Goal: Task Accomplishment & Management: Complete application form

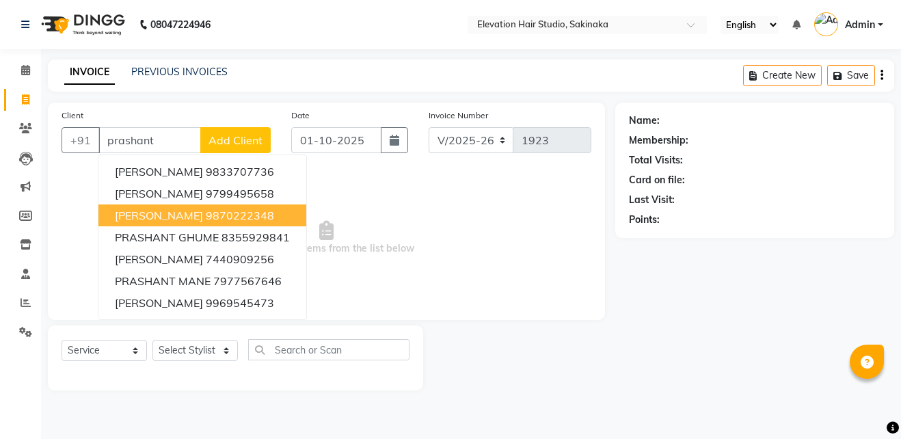
select select "4949"
select select "service"
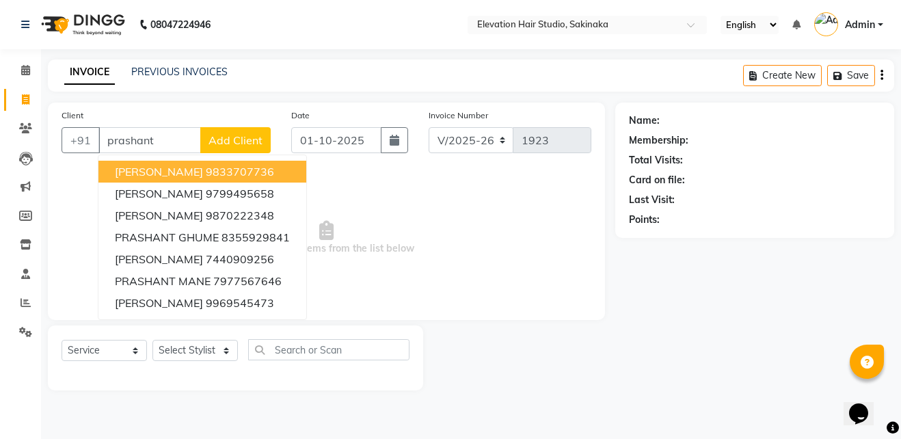
click at [180, 175] on span "[PERSON_NAME]" at bounding box center [159, 172] width 88 height 14
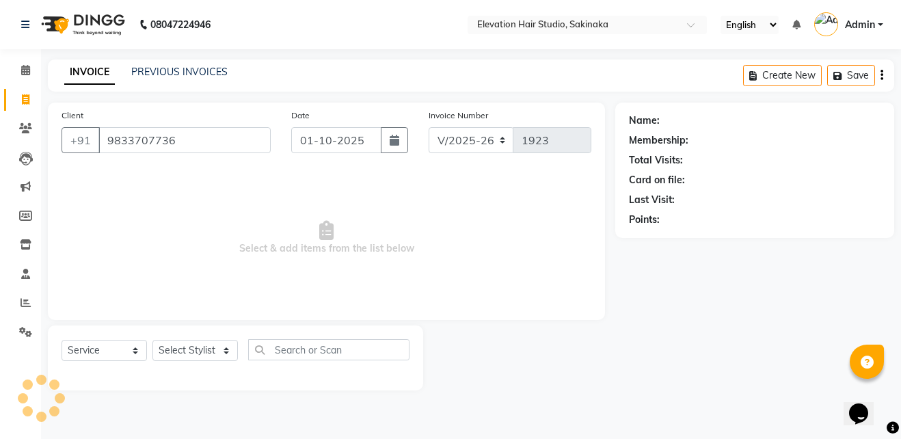
type input "9833707736"
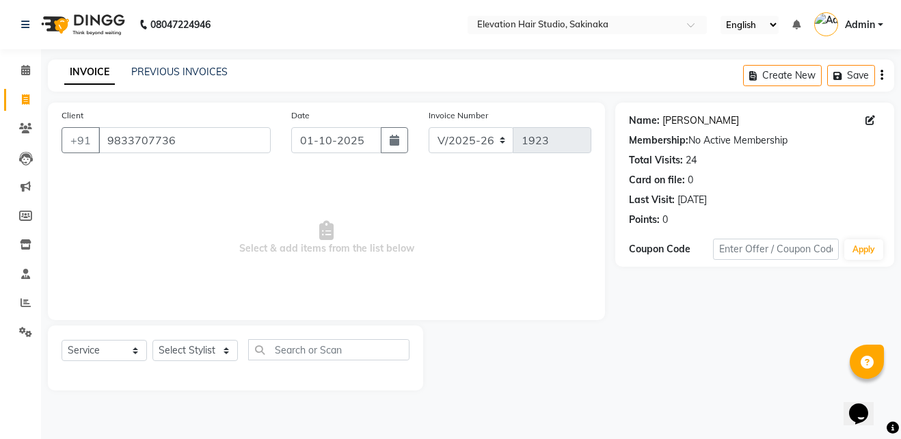
click at [697, 120] on link "Prashant Anam" at bounding box center [700, 120] width 77 height 14
click at [182, 135] on input "9833707736" at bounding box center [184, 140] width 172 height 26
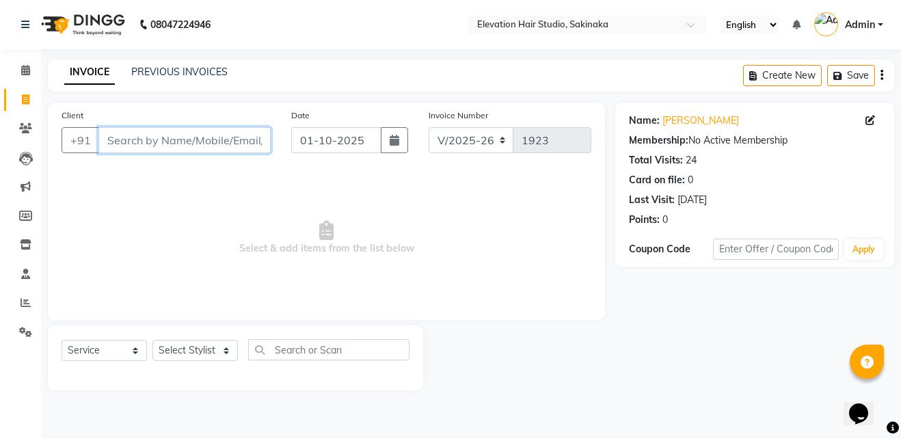
click at [156, 130] on input "Client" at bounding box center [184, 140] width 172 height 26
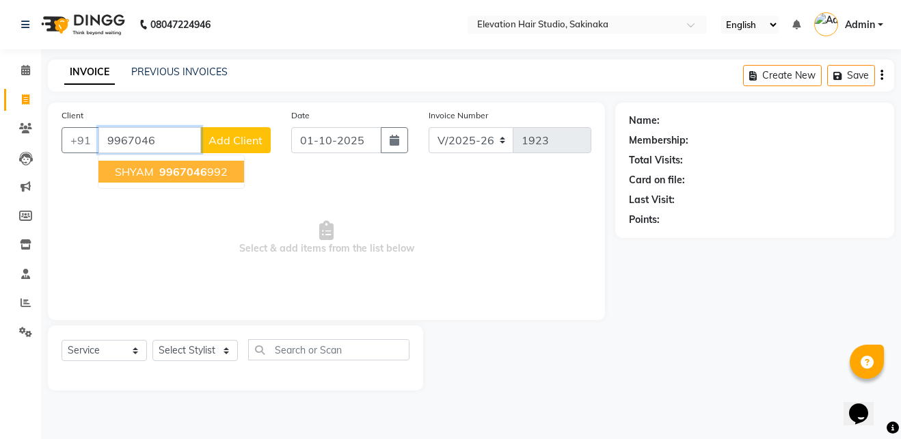
click at [170, 177] on span "9967046" at bounding box center [183, 172] width 48 height 14
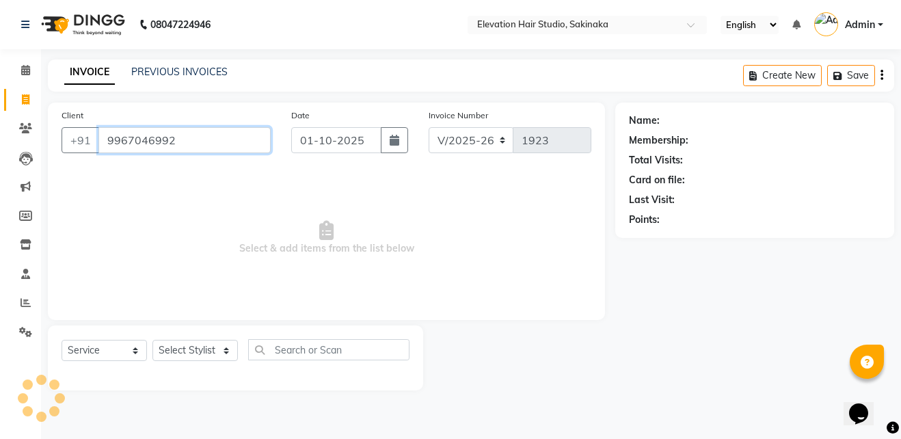
type input "9967046992"
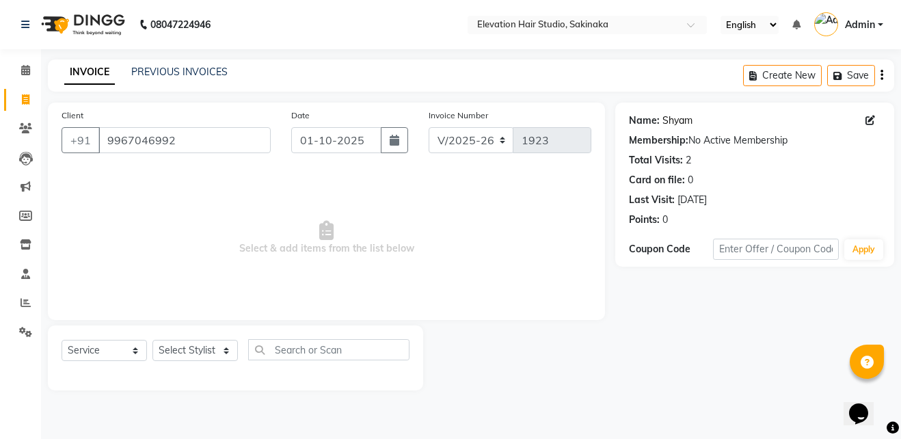
click at [675, 118] on link "Shyam" at bounding box center [677, 120] width 30 height 14
click at [224, 346] on select "Select Stylist Admin (EHS Thane) ANEES DILIP KAPIL PRIYA RUPESH SAHIL Sarfaraz …" at bounding box center [194, 350] width 85 height 21
select select "65659"
click at [152, 340] on select "Select Stylist Admin (EHS Thane) ANEES DILIP KAPIL PRIYA RUPESH SAHIL Sarfaraz …" at bounding box center [194, 350] width 85 height 21
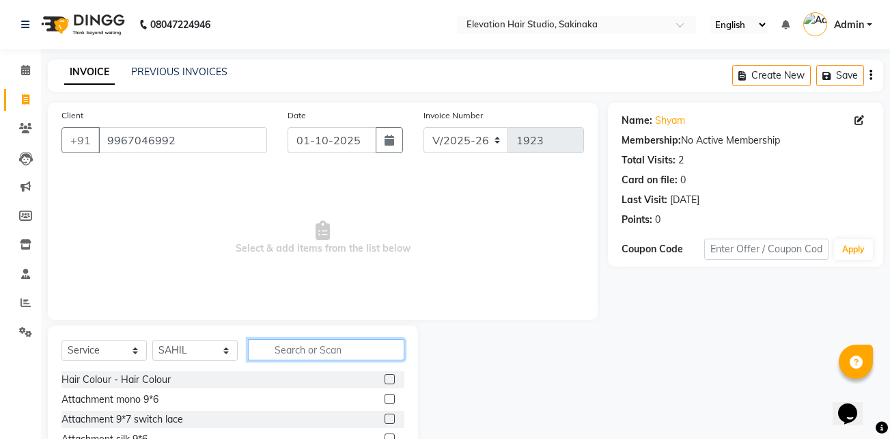
click at [298, 351] on input "text" at bounding box center [326, 349] width 156 height 21
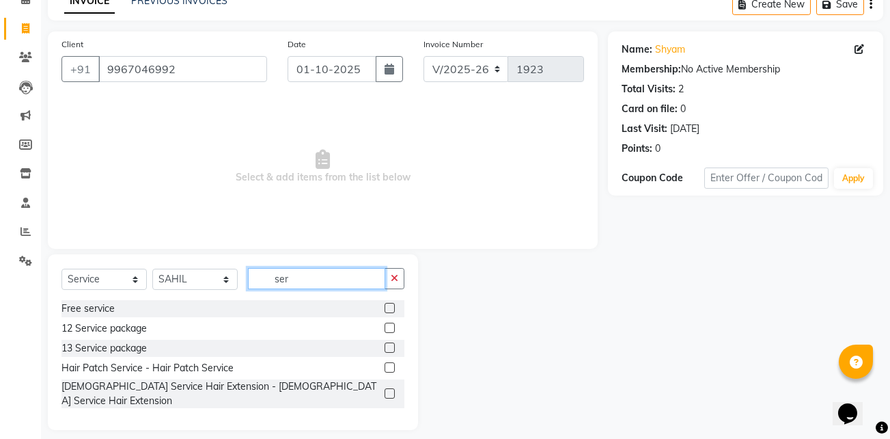
type input "ser"
click at [389, 366] on label at bounding box center [390, 367] width 10 height 10
click at [389, 366] on input "checkbox" at bounding box center [389, 368] width 9 height 9
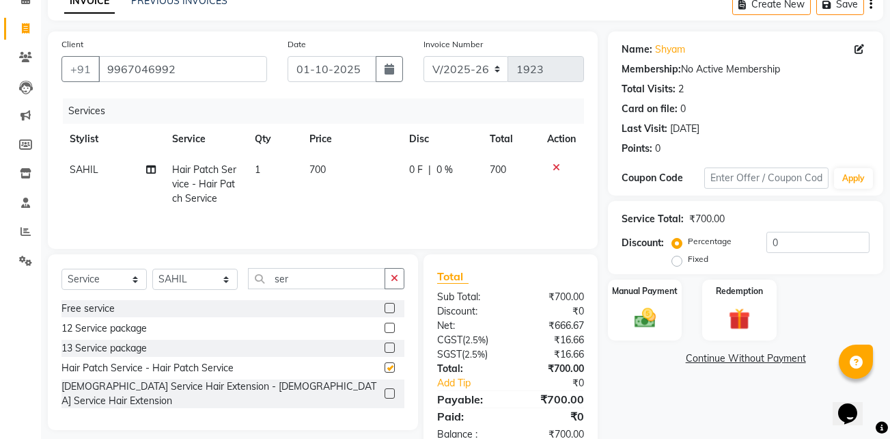
checkbox input "false"
click at [318, 170] on span "700" at bounding box center [318, 169] width 16 height 12
select select "65659"
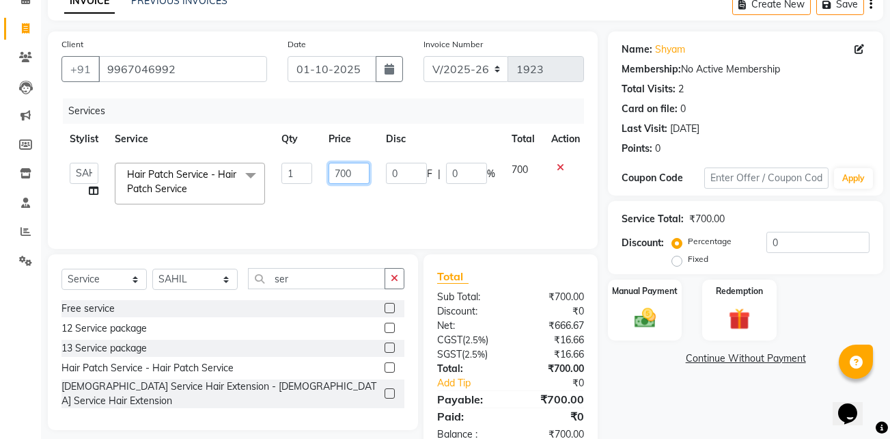
click at [342, 171] on input "700" at bounding box center [349, 173] width 41 height 21
type input "600"
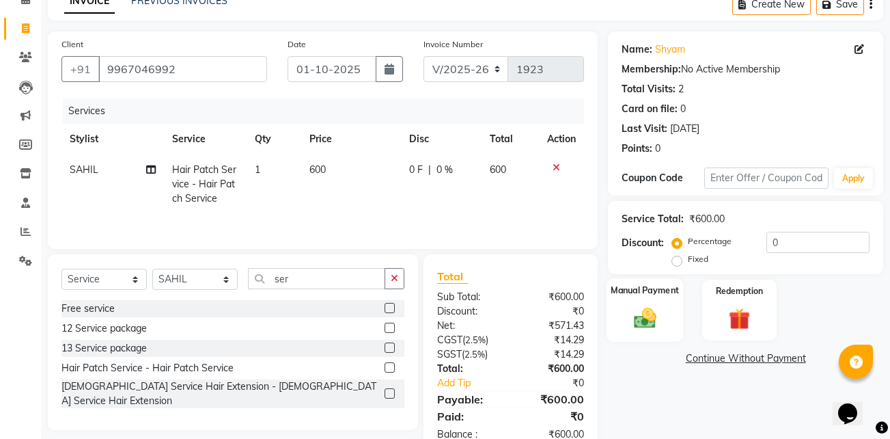
click at [627, 302] on div "Manual Payment" at bounding box center [645, 310] width 77 height 64
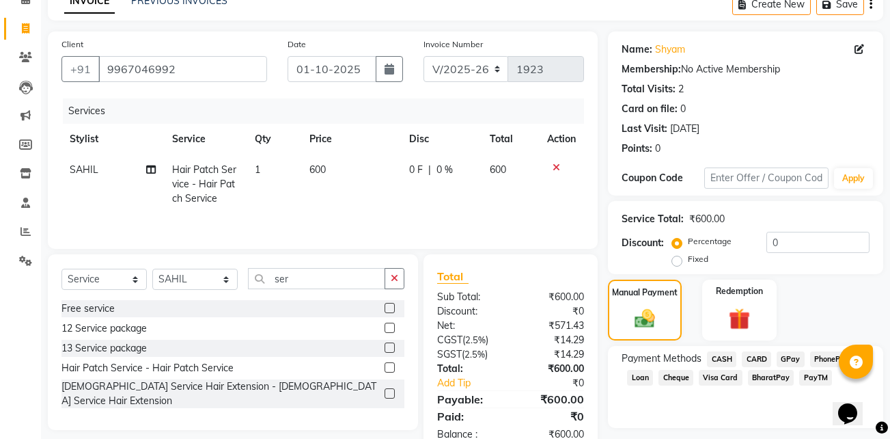
click at [782, 360] on span "GPay" at bounding box center [791, 359] width 28 height 16
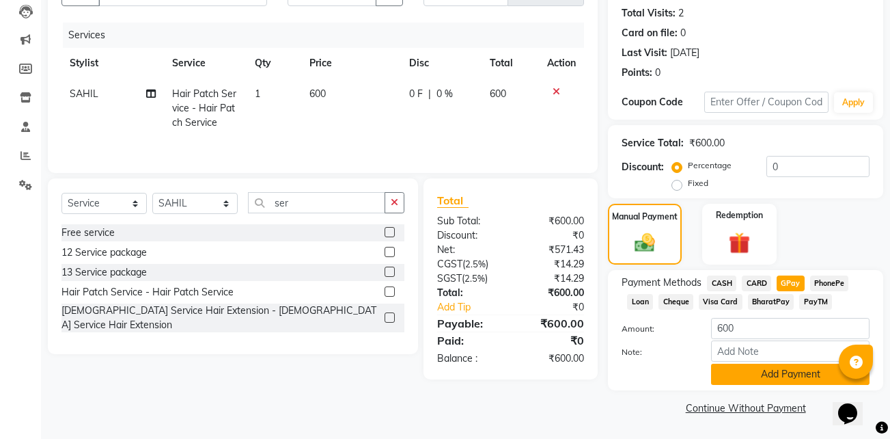
click at [777, 372] on button "Add Payment" at bounding box center [790, 374] width 159 height 21
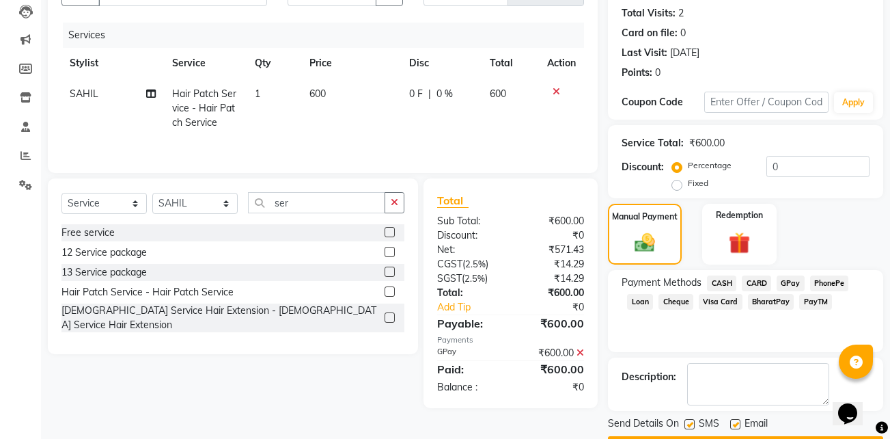
scroll to position [186, 0]
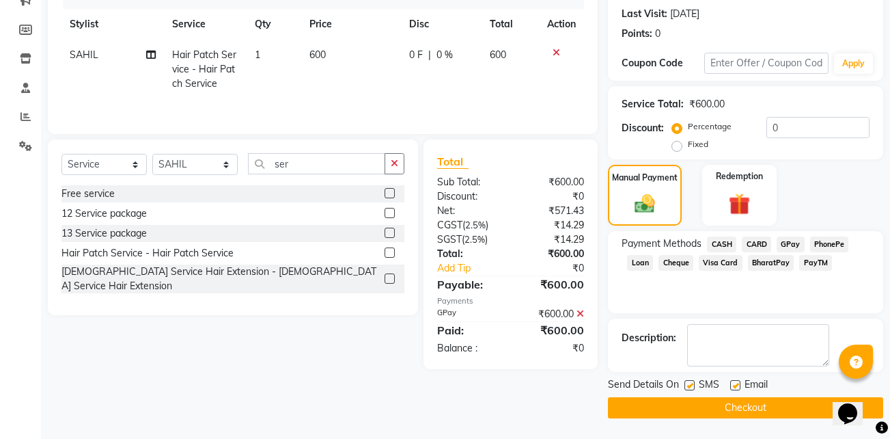
click at [737, 383] on label at bounding box center [735, 385] width 10 height 10
click at [737, 383] on input "checkbox" at bounding box center [734, 385] width 9 height 9
checkbox input "false"
click at [690, 385] on label at bounding box center [690, 385] width 10 height 10
click at [690, 385] on input "checkbox" at bounding box center [689, 385] width 9 height 9
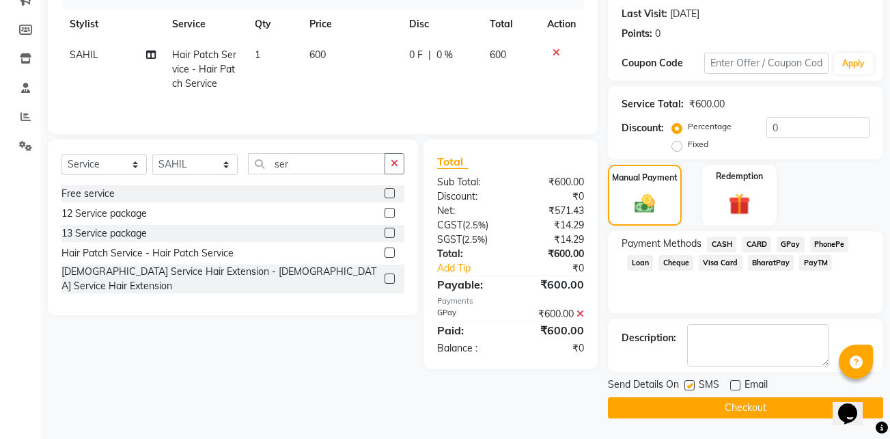
checkbox input "false"
click at [697, 407] on button "Checkout" at bounding box center [745, 408] width 275 height 21
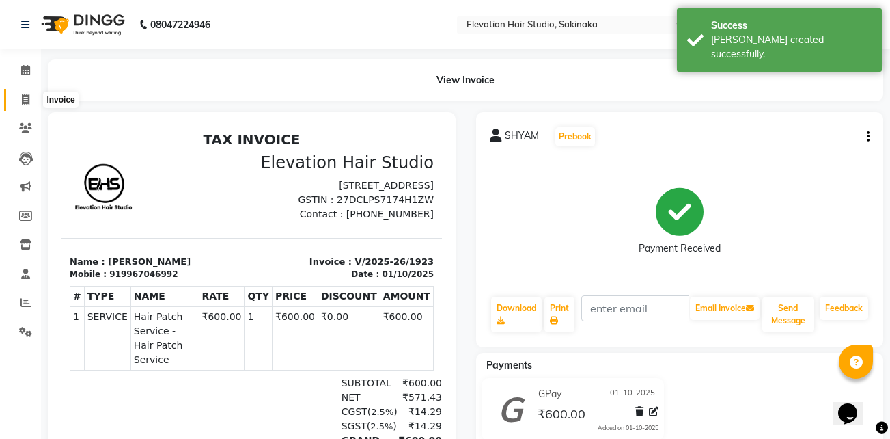
click at [30, 96] on span at bounding box center [26, 100] width 24 height 16
select select "service"
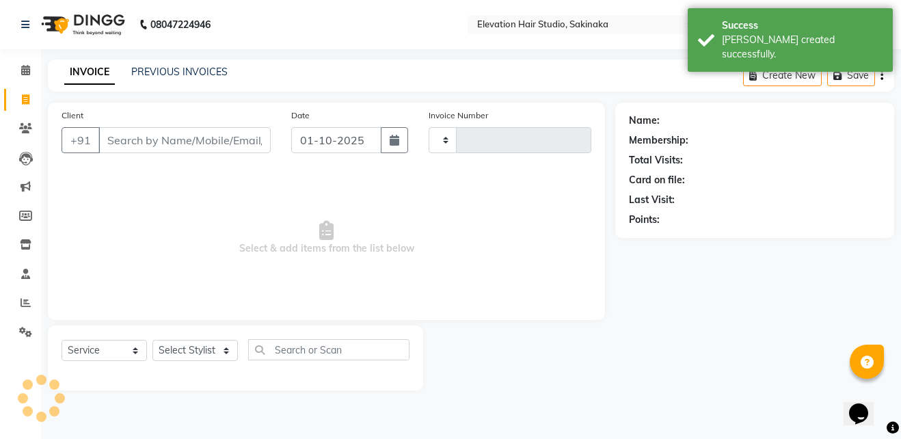
type input "1924"
select select "4949"
click at [213, 66] on link "PREVIOUS INVOICES" at bounding box center [179, 72] width 96 height 12
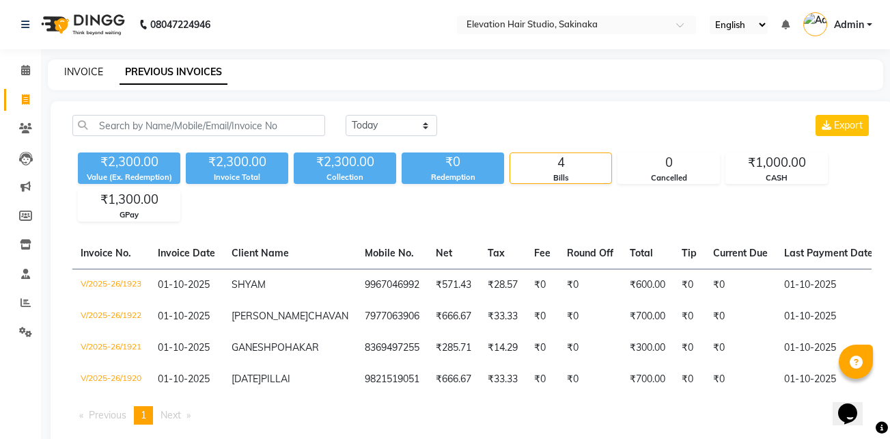
click at [81, 72] on link "INVOICE" at bounding box center [83, 72] width 39 height 12
select select "service"
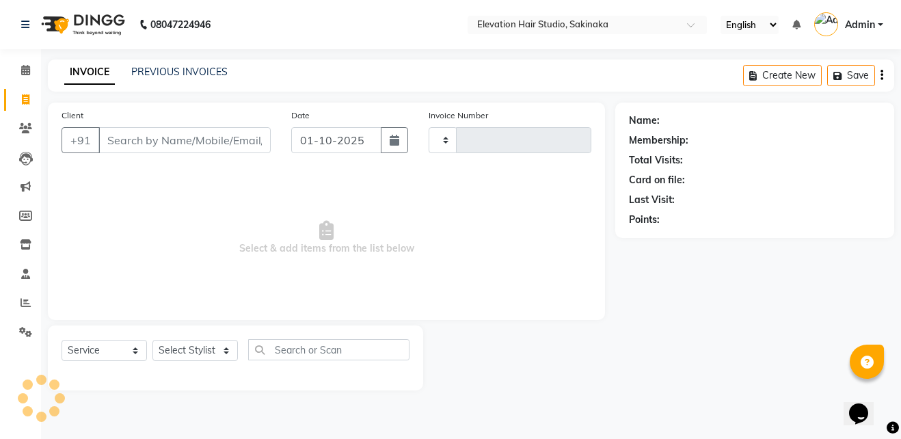
type input "1924"
select select "4949"
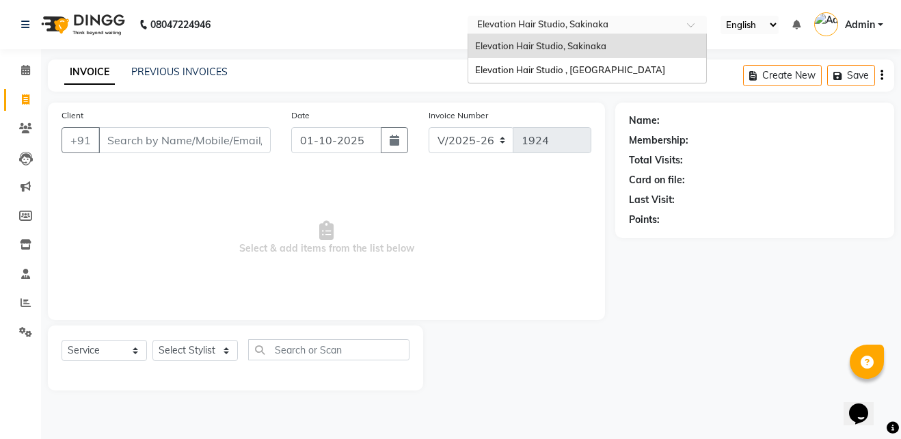
click at [530, 25] on input "text" at bounding box center [573, 26] width 198 height 14
click at [518, 72] on span "Elevation Hair Studio , Thane West" at bounding box center [570, 69] width 190 height 11
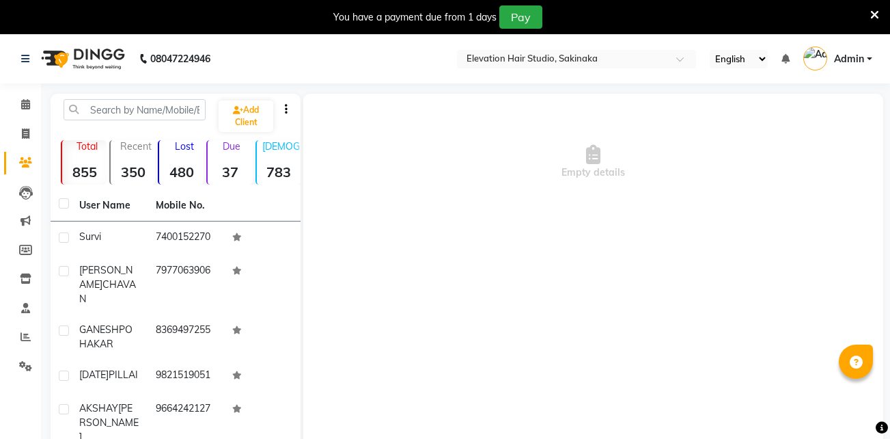
select select "en"
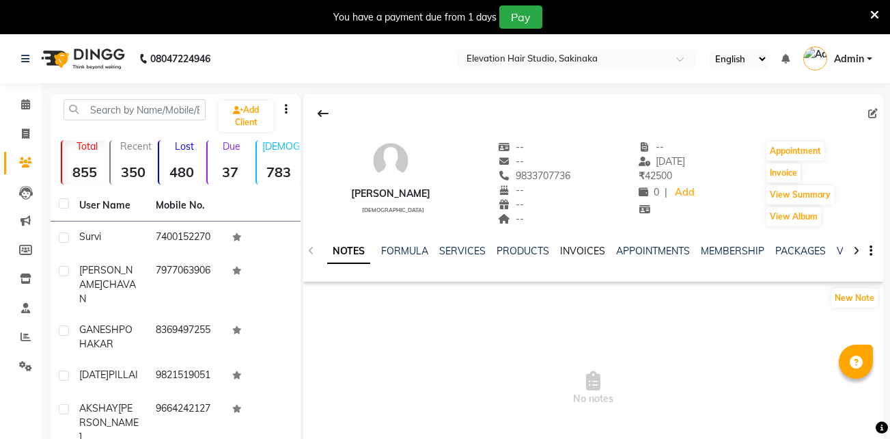
click at [588, 256] on link "INVOICES" at bounding box center [582, 251] width 45 height 12
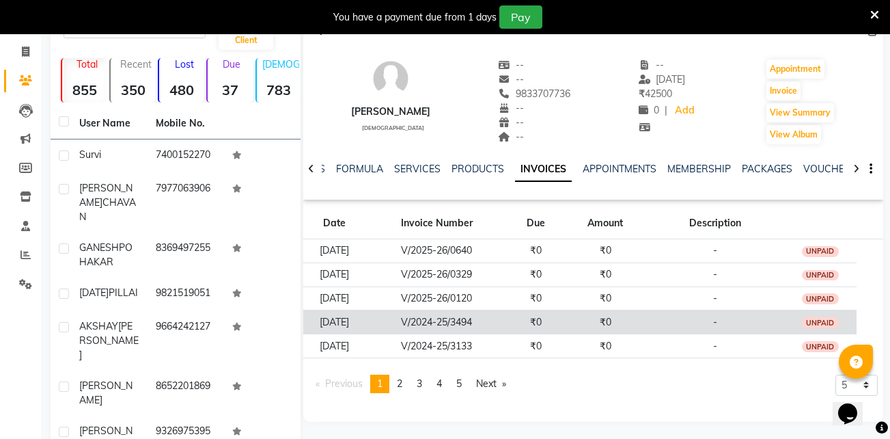
scroll to position [119, 0]
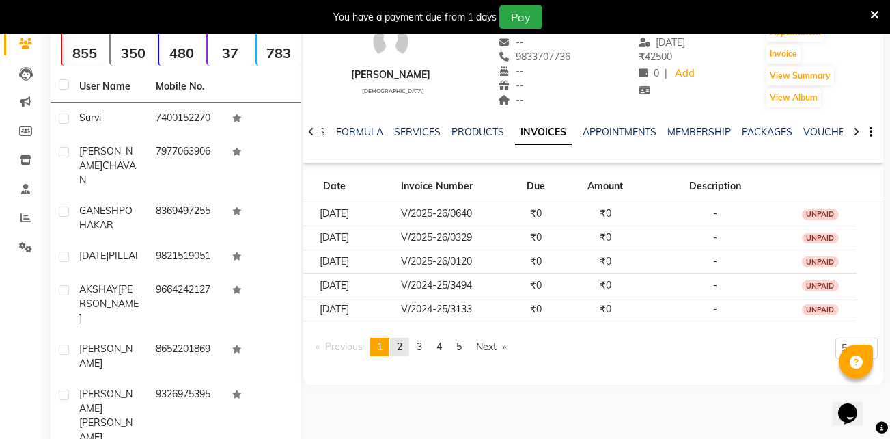
click at [402, 346] on span "2" at bounding box center [399, 346] width 5 height 12
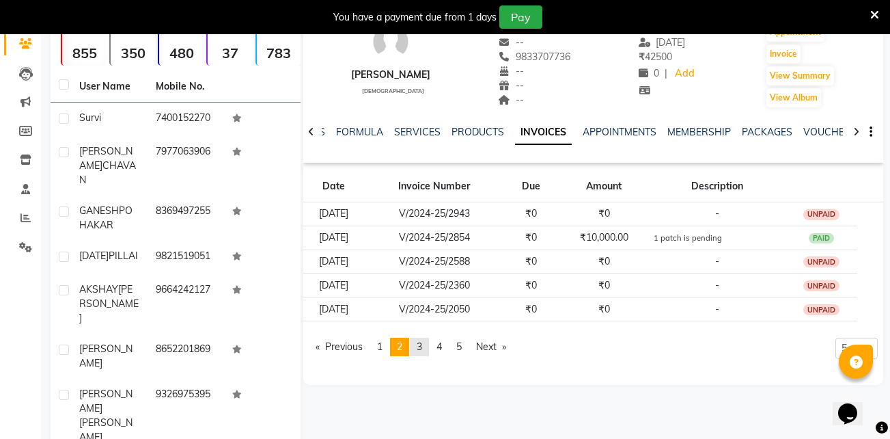
click at [419, 346] on link "page 3" at bounding box center [419, 347] width 19 height 18
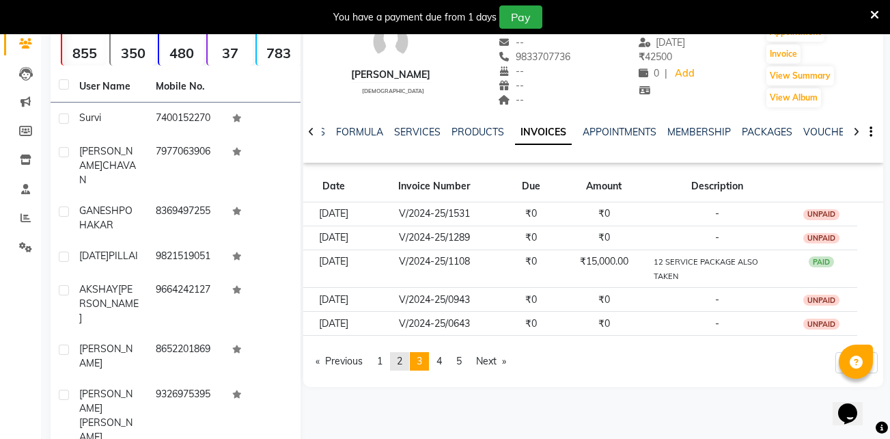
click at [401, 359] on span "2" at bounding box center [399, 361] width 5 height 12
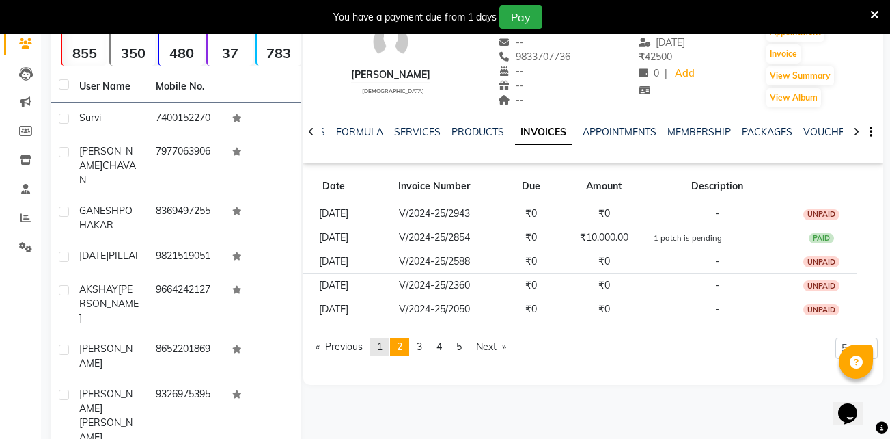
click at [382, 344] on span "1" at bounding box center [379, 346] width 5 height 12
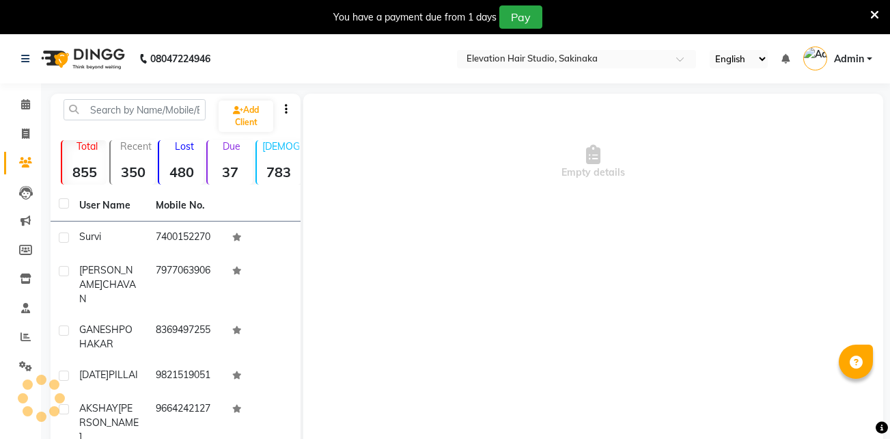
select select "en"
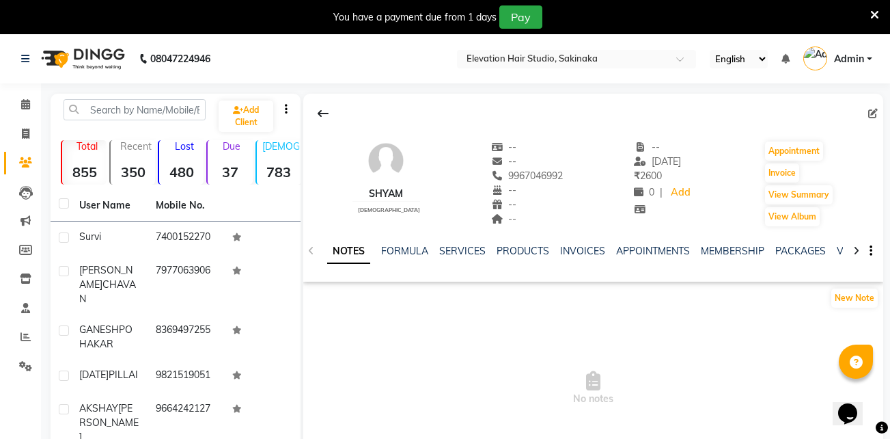
click at [576, 258] on div "INVOICES" at bounding box center [582, 251] width 45 height 14
click at [576, 250] on link "INVOICES" at bounding box center [582, 251] width 45 height 12
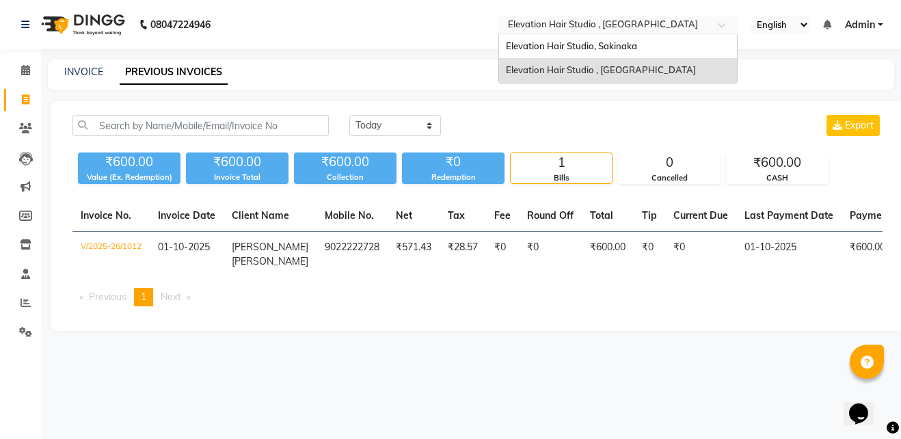
click at [624, 31] on input "text" at bounding box center [604, 26] width 198 height 14
click at [619, 39] on div "Elevation Hair Studio, Sakinaka" at bounding box center [618, 46] width 238 height 25
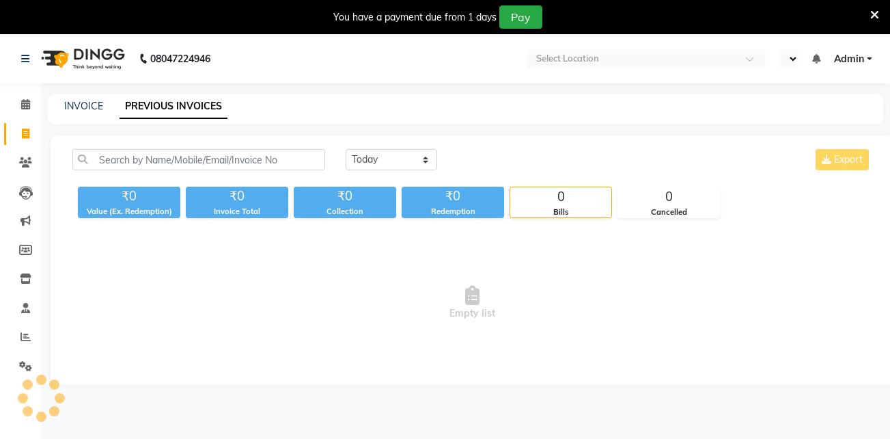
select select "en"
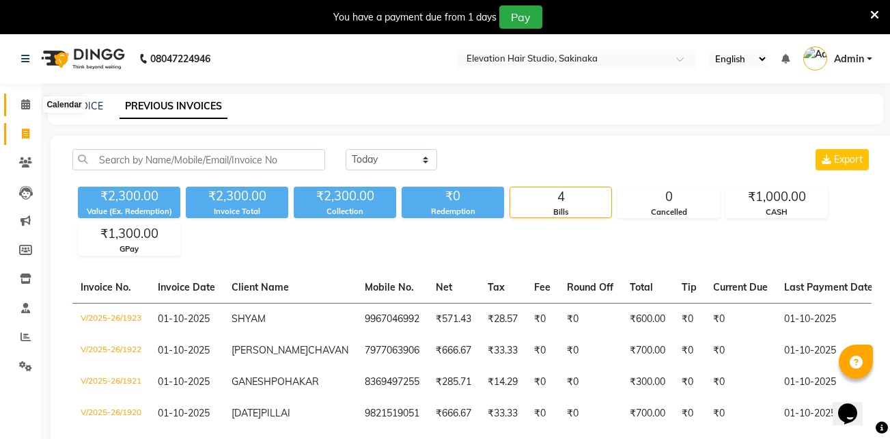
click at [26, 109] on icon at bounding box center [25, 104] width 9 height 10
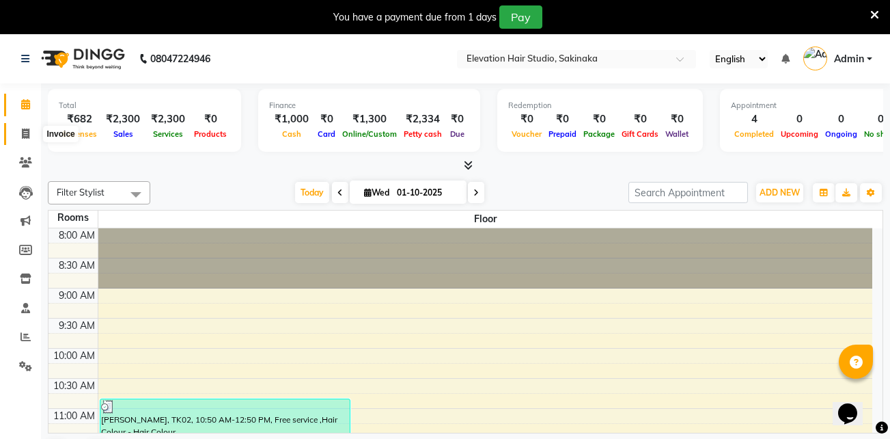
click at [25, 128] on icon at bounding box center [26, 133] width 8 height 10
select select "service"
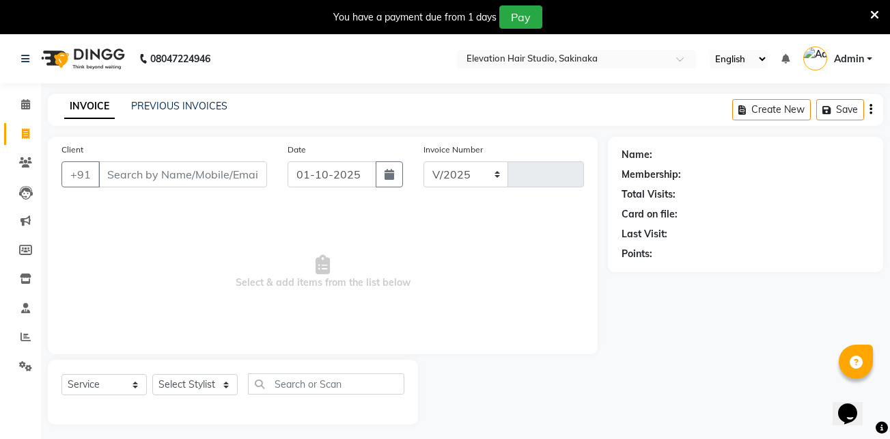
select select "4949"
type input "1924"
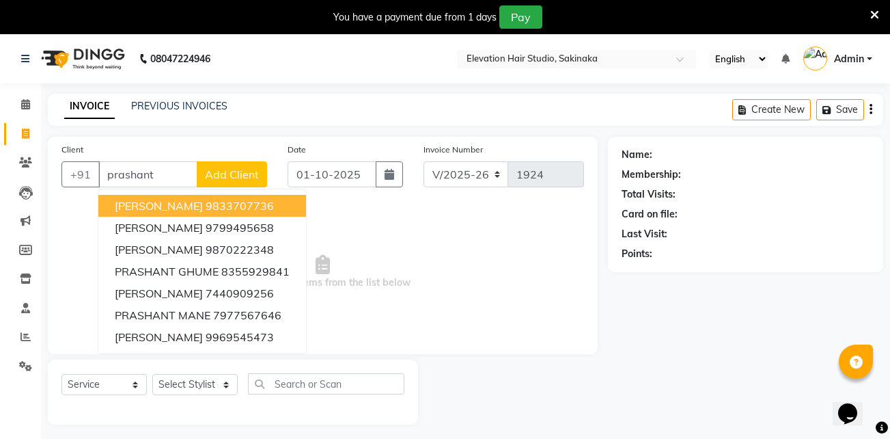
type input "prashant"
click at [871, 14] on icon at bounding box center [875, 15] width 9 height 12
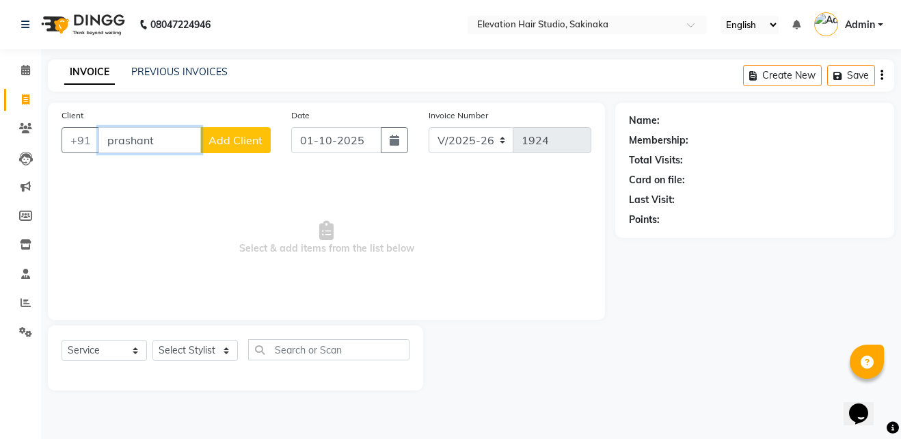
click at [167, 145] on input "prashant" at bounding box center [149, 140] width 102 height 26
click at [182, 141] on input "Client" at bounding box center [184, 140] width 172 height 26
click at [188, 167] on ngb-highlight "7400152270" at bounding box center [177, 172] width 68 height 14
type input "7400152270"
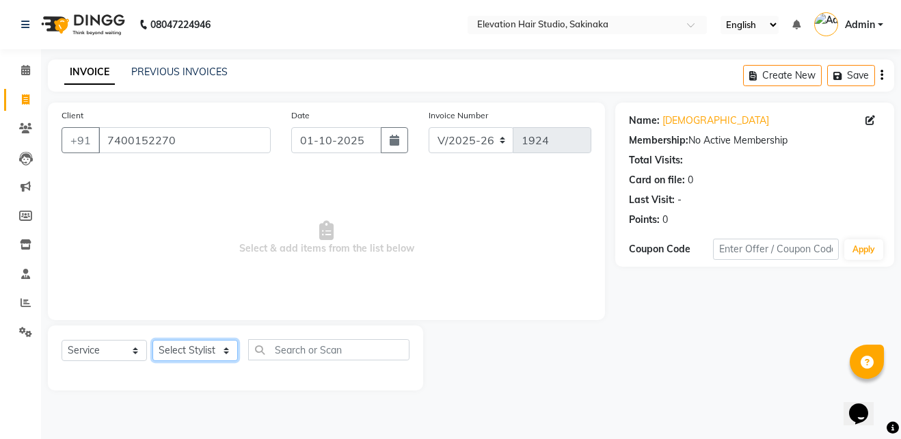
click at [179, 349] on select "Select Stylist Admin (EHS Thane) ANEES DILIP KAPIL PRIYA RUPESH SAHIL Sarfaraz …" at bounding box center [194, 350] width 85 height 21
select select "30865"
click at [152, 340] on select "Select Stylist Admin (EHS Thane) ANEES DILIP KAPIL PRIYA RUPESH SAHIL Sarfaraz …" at bounding box center [194, 350] width 85 height 21
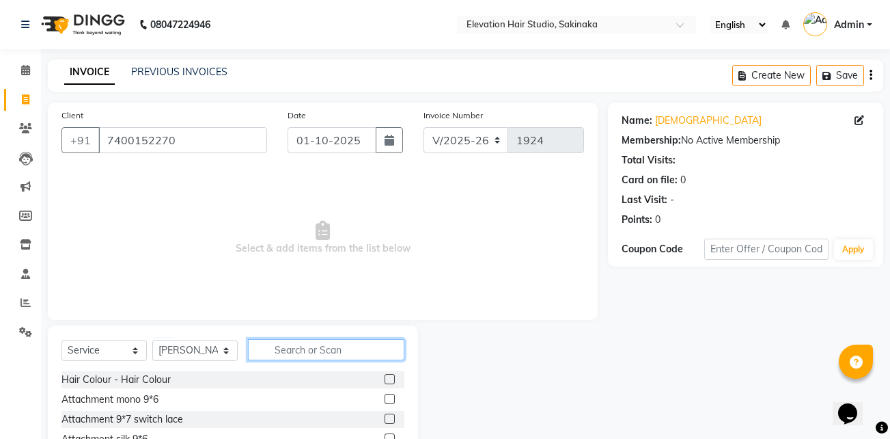
click at [274, 355] on input "text" at bounding box center [326, 349] width 156 height 21
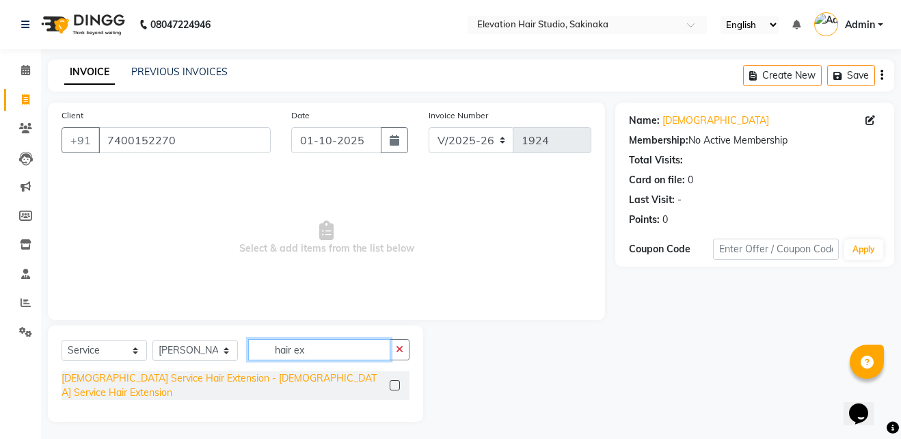
type input "hair ex"
click at [240, 373] on div "Female Service Hair Extension - Female Service Hair Extension" at bounding box center [222, 385] width 323 height 29
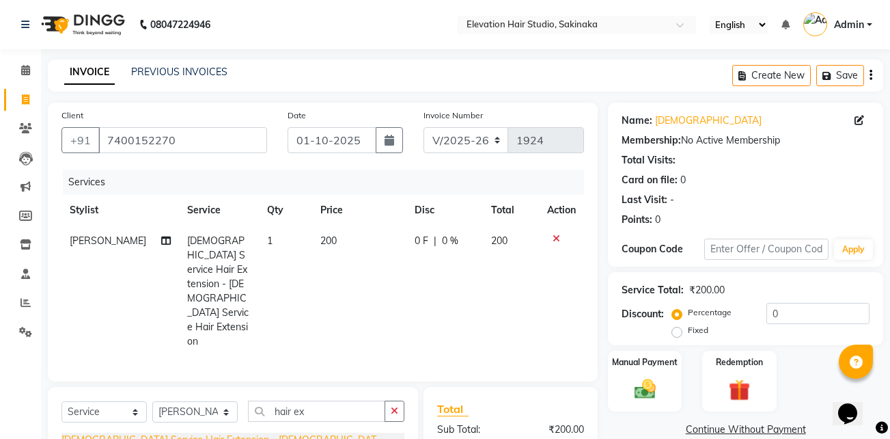
checkbox input "false"
click at [114, 401] on select "Select Service Product Membership Package Voucher Prepaid Gift Card" at bounding box center [103, 411] width 85 height 21
select select "product"
click at [61, 401] on select "Select Service Product Membership Package Voucher Prepaid Gift Card" at bounding box center [103, 411] width 85 height 21
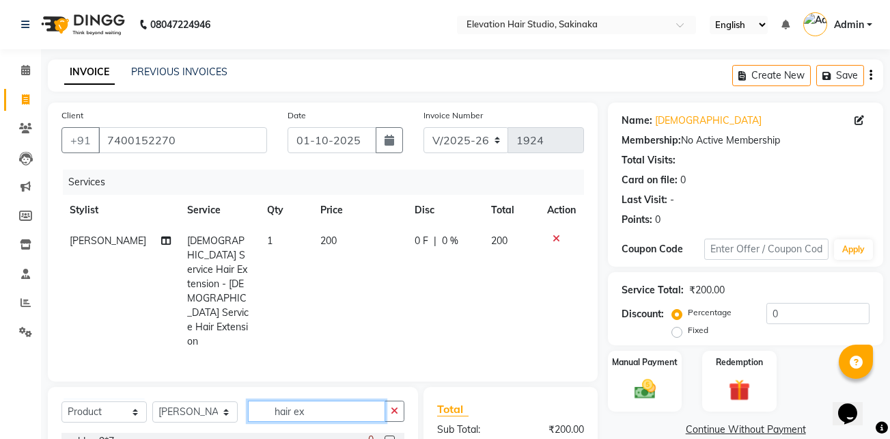
click at [329, 400] on input "hair ex" at bounding box center [316, 410] width 137 height 21
type input "h"
type input "femal"
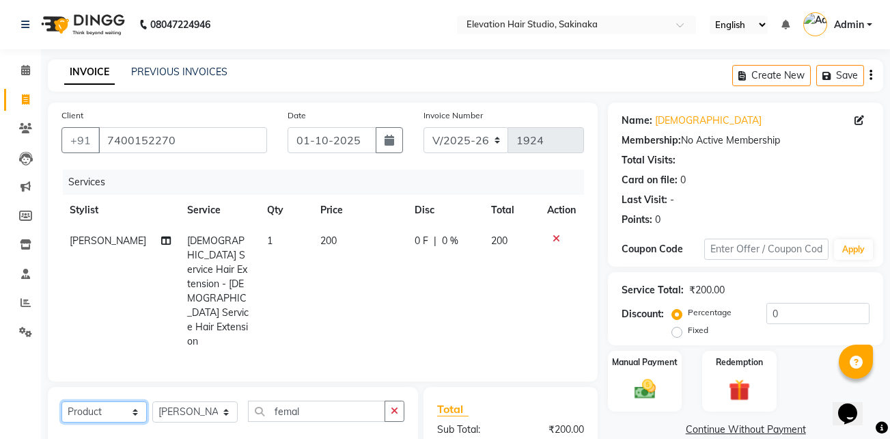
click at [96, 401] on select "Select Service Product Membership Package Voucher Prepaid Gift Card" at bounding box center [103, 411] width 85 height 21
select select "service"
click at [61, 401] on select "Select Service Product Membership Package Voucher Prepaid Gift Card" at bounding box center [103, 411] width 85 height 21
click at [395, 400] on button "button" at bounding box center [395, 410] width 20 height 21
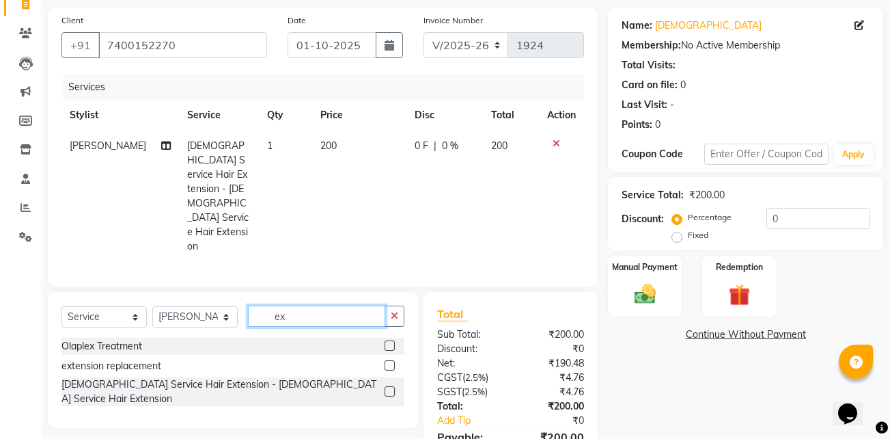
scroll to position [96, 0]
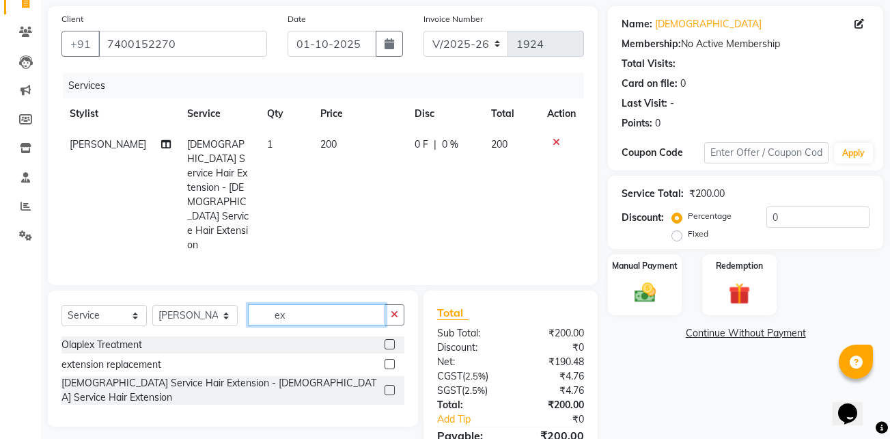
type input "ex"
click at [553, 142] on icon at bounding box center [557, 142] width 8 height 10
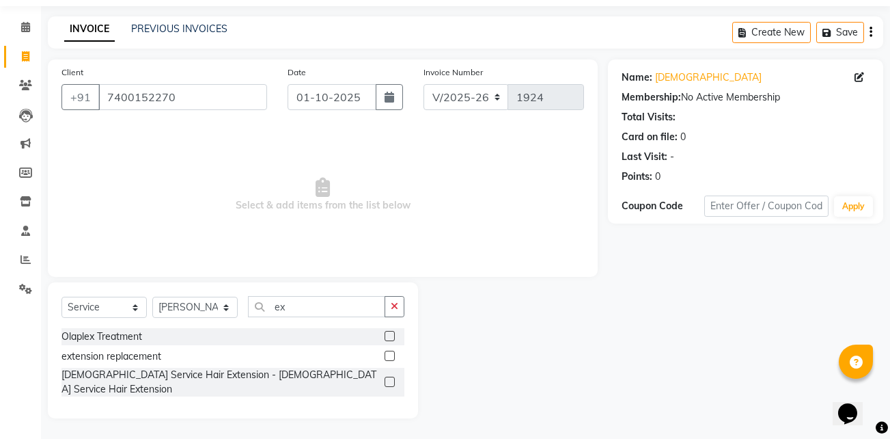
scroll to position [31, 0]
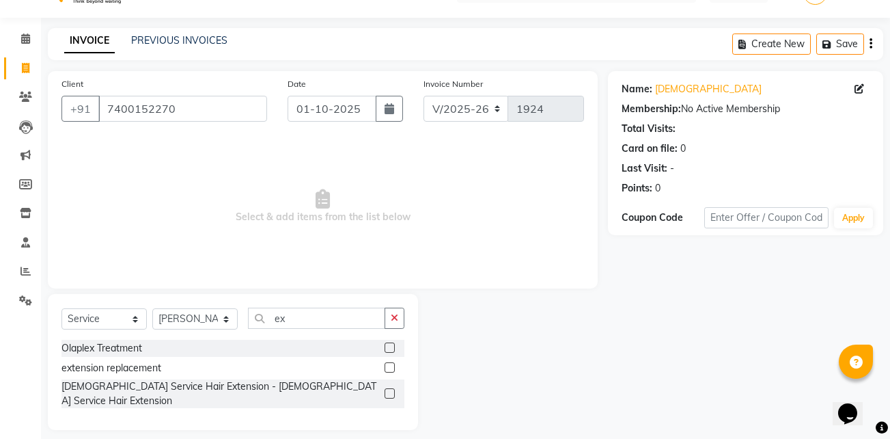
click at [394, 366] on label at bounding box center [390, 367] width 10 height 10
click at [394, 366] on input "checkbox" at bounding box center [389, 368] width 9 height 9
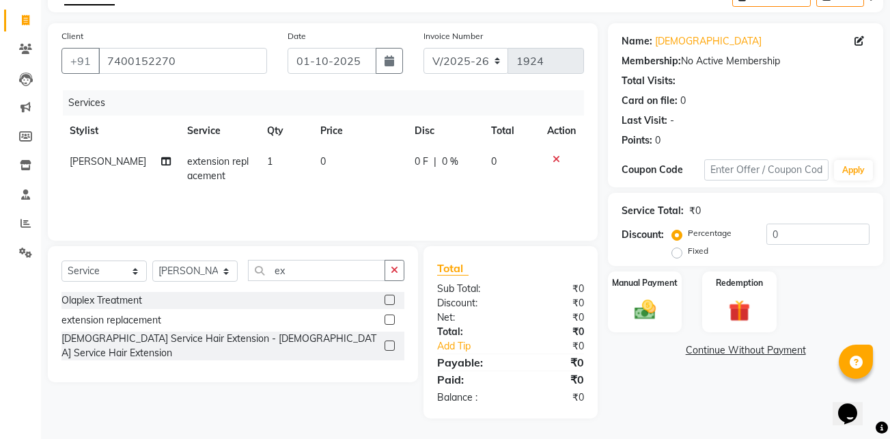
click at [558, 159] on icon at bounding box center [557, 159] width 8 height 10
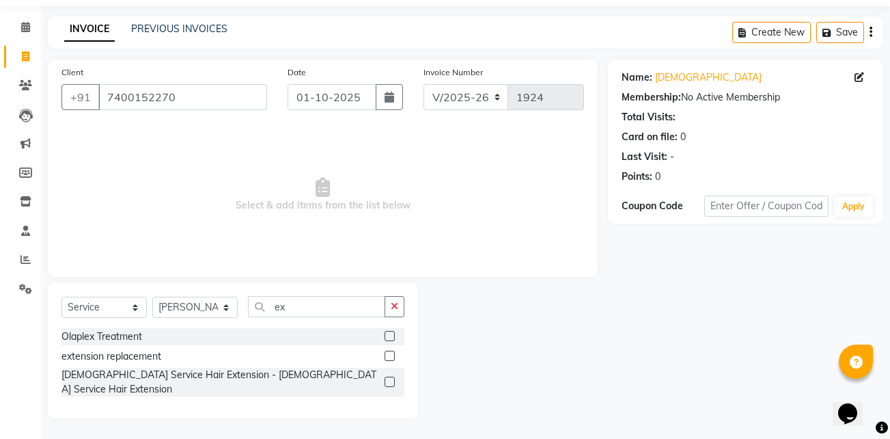
scroll to position [31, 0]
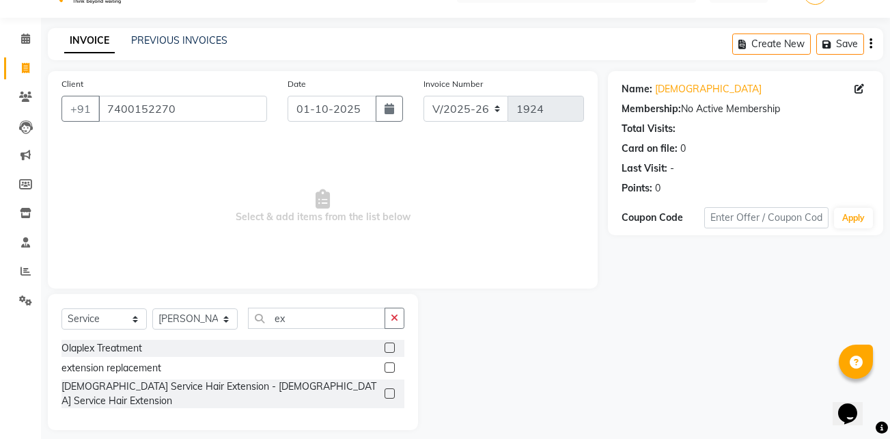
click at [391, 366] on label at bounding box center [390, 367] width 10 height 10
click at [391, 366] on input "checkbox" at bounding box center [389, 368] width 9 height 9
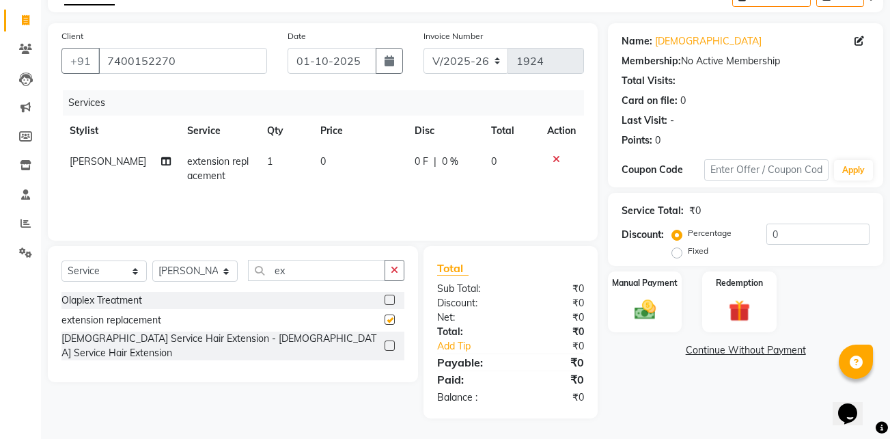
checkbox input "false"
click at [386, 340] on label at bounding box center [390, 345] width 10 height 10
click at [386, 342] on input "checkbox" at bounding box center [389, 346] width 9 height 9
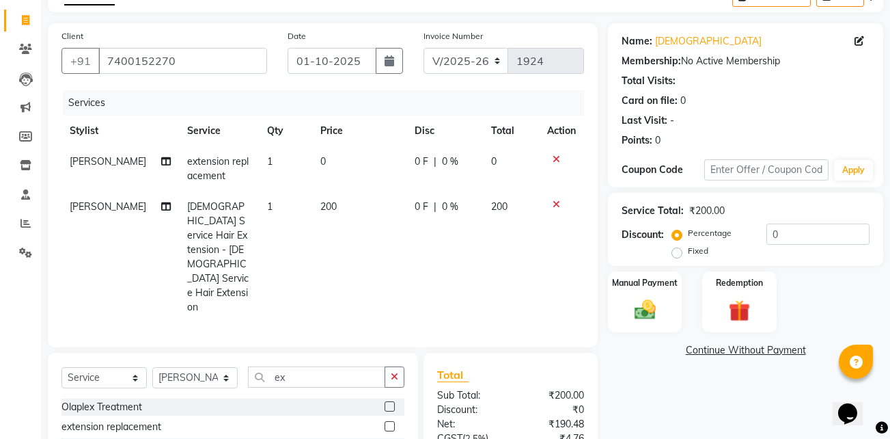
scroll to position [96, 0]
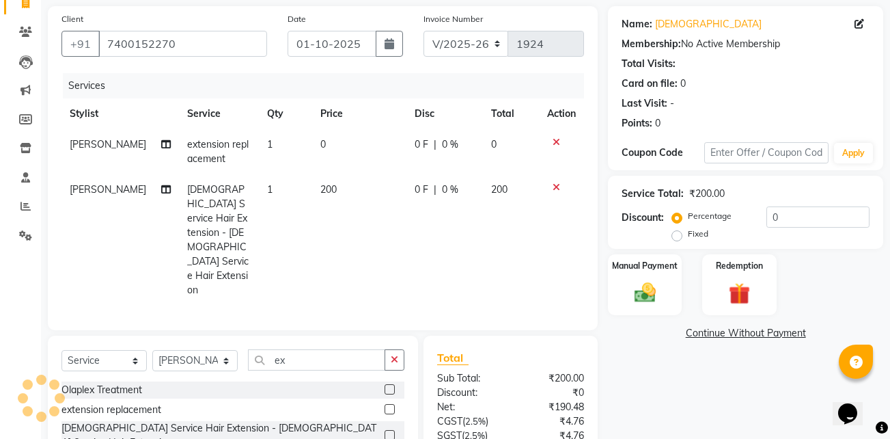
checkbox input "false"
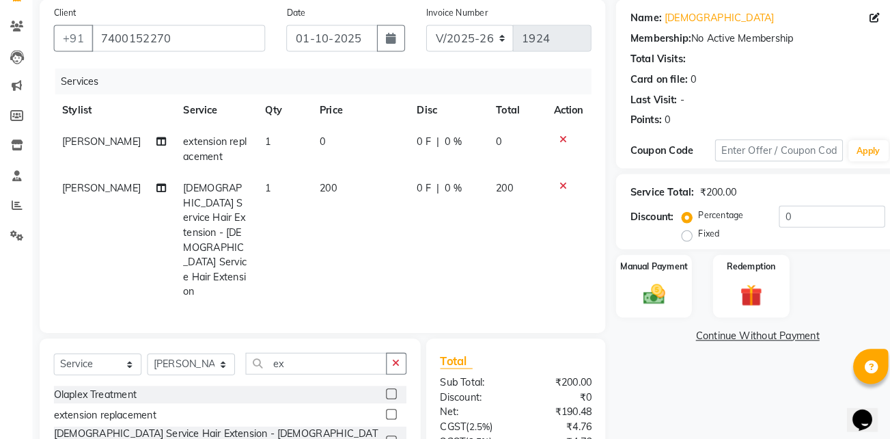
scroll to position [98, 0]
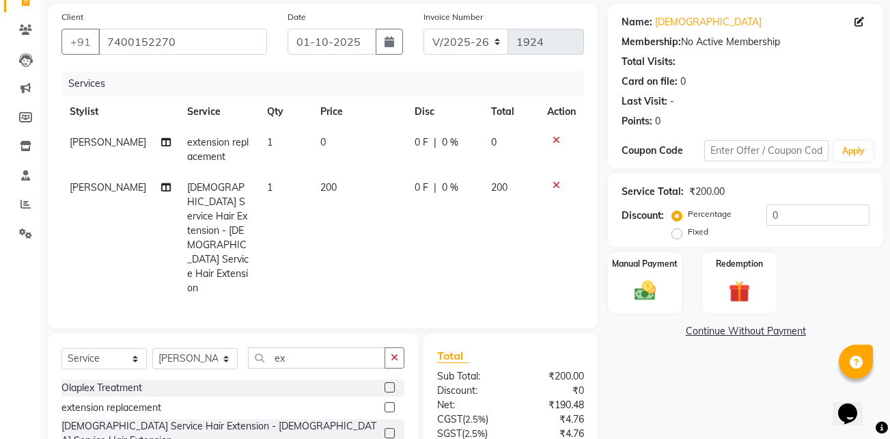
click at [320, 189] on span "200" at bounding box center [328, 187] width 16 height 12
select select "30865"
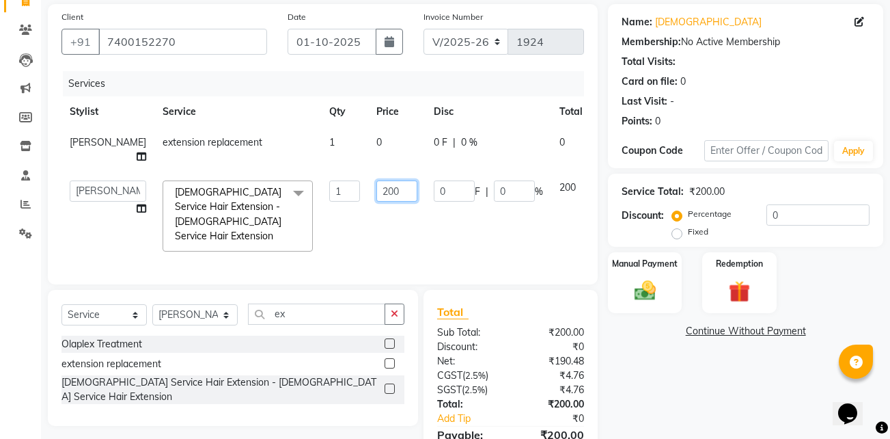
click at [377, 191] on input "200" at bounding box center [397, 190] width 41 height 21
type input "120"
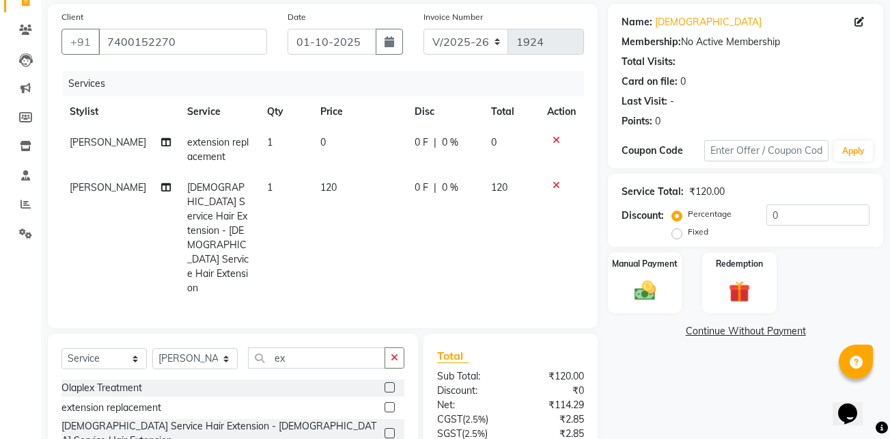
click at [415, 216] on td "0 F | 0 %" at bounding box center [445, 237] width 77 height 131
select select "30865"
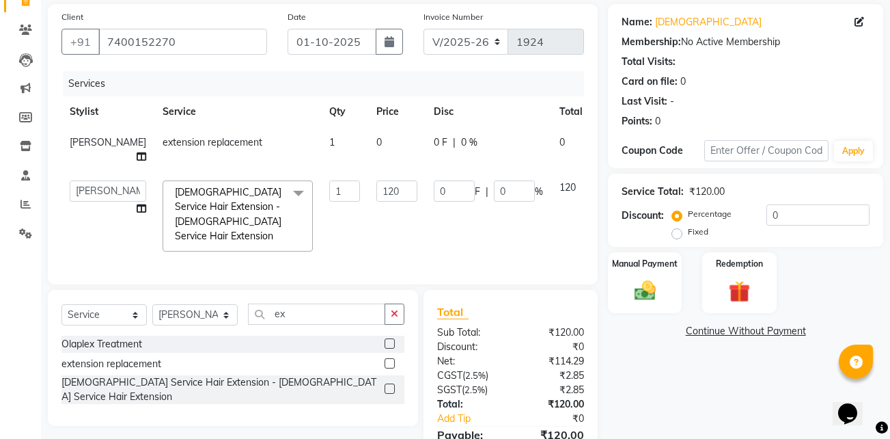
scroll to position [166, 0]
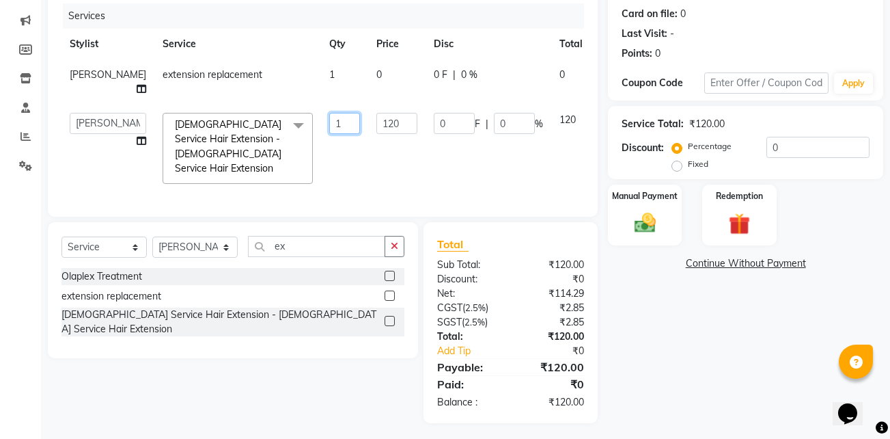
click at [329, 121] on input "1" at bounding box center [344, 123] width 31 height 21
type input "28"
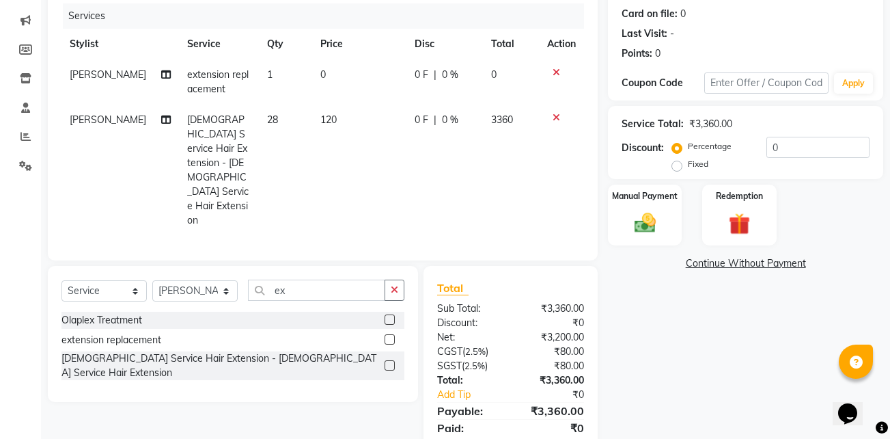
click at [318, 145] on tr "Sarfaraz Female Service Hair Extension - Female Service Hair Extension 28 120 0…" at bounding box center [322, 170] width 523 height 131
click at [557, 69] on icon at bounding box center [557, 73] width 8 height 10
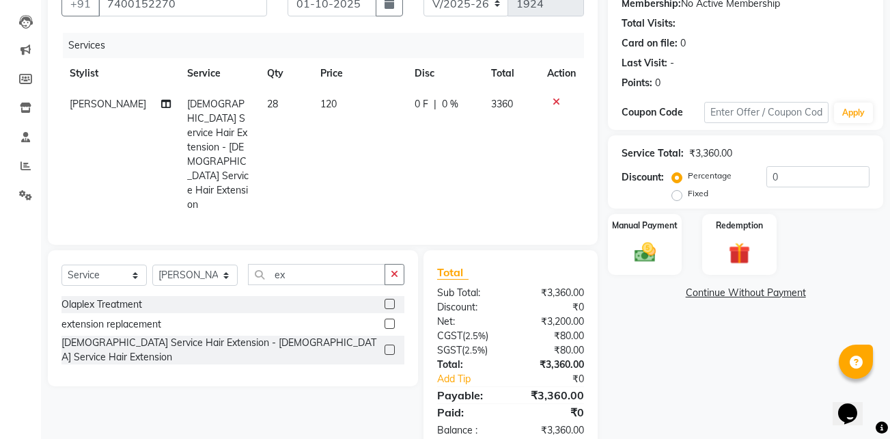
click at [504, 100] on span "3360" at bounding box center [502, 104] width 22 height 12
select select "30865"
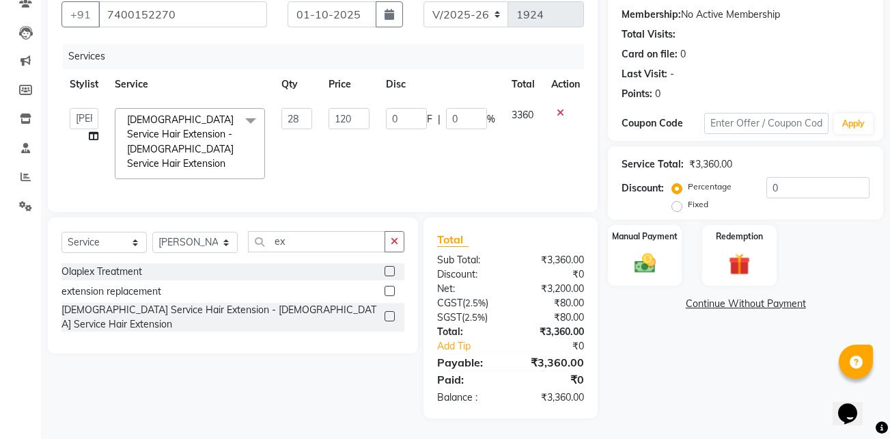
scroll to position [121, 0]
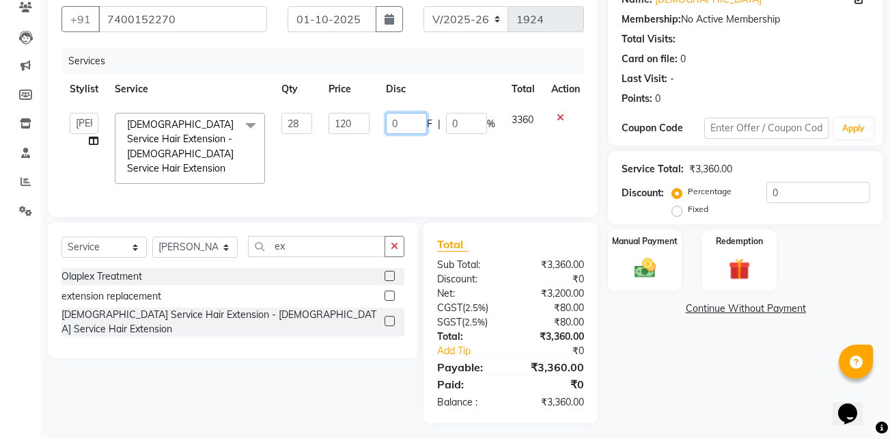
click at [407, 123] on input "0" at bounding box center [406, 123] width 41 height 21
type input "360"
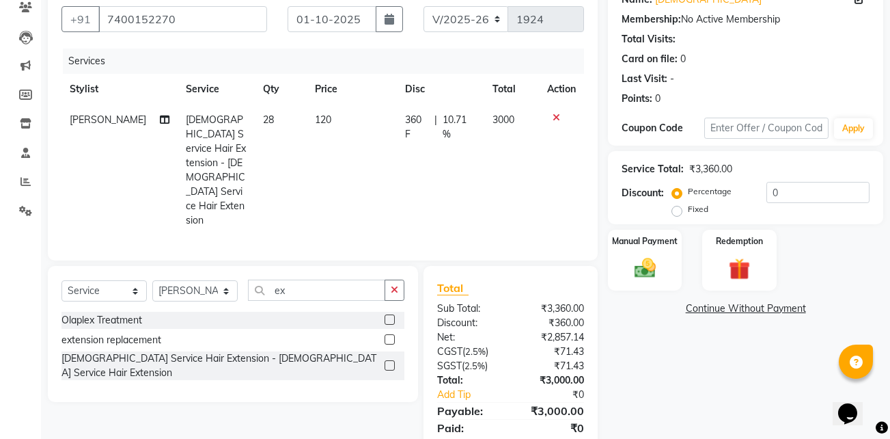
click at [410, 163] on td "360 F | 10.71 %" at bounding box center [440, 170] width 87 height 131
select select "30865"
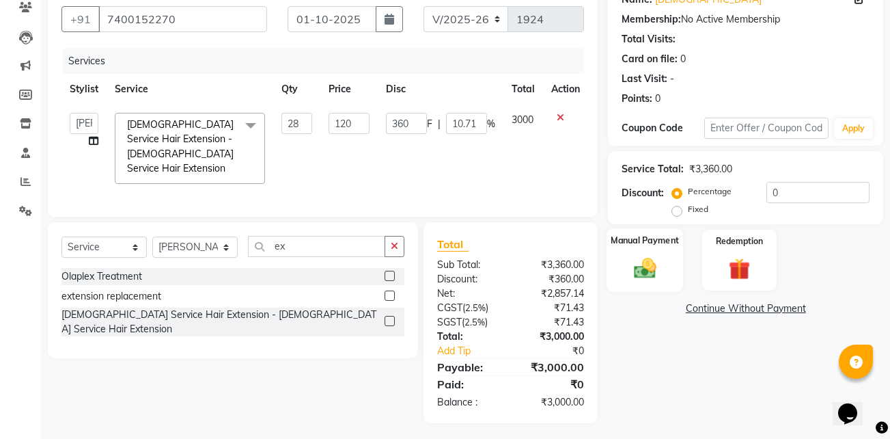
click at [648, 269] on img at bounding box center [645, 268] width 36 height 26
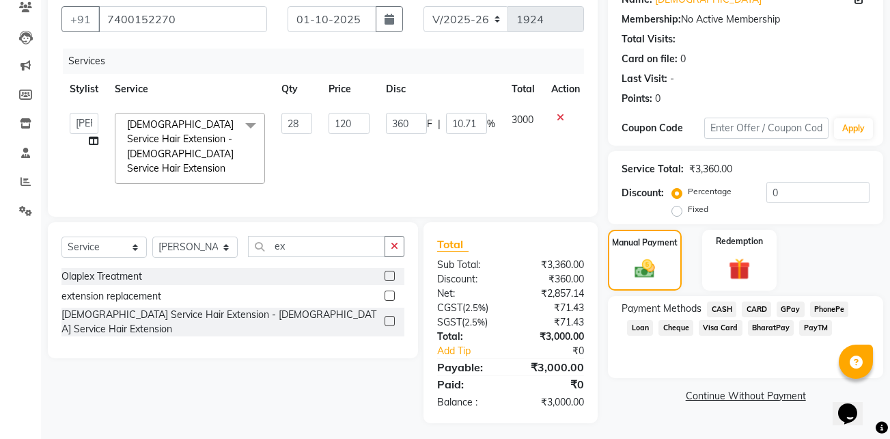
click at [794, 307] on span "GPay" at bounding box center [791, 309] width 28 height 16
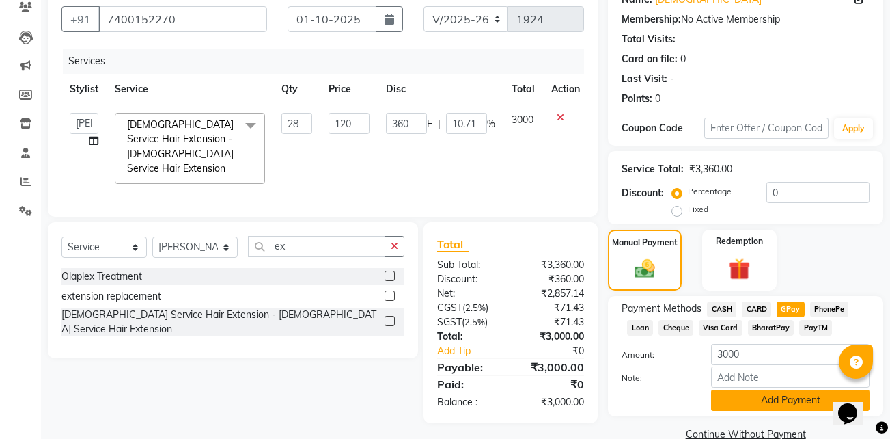
click at [763, 396] on button "Add Payment" at bounding box center [790, 399] width 159 height 21
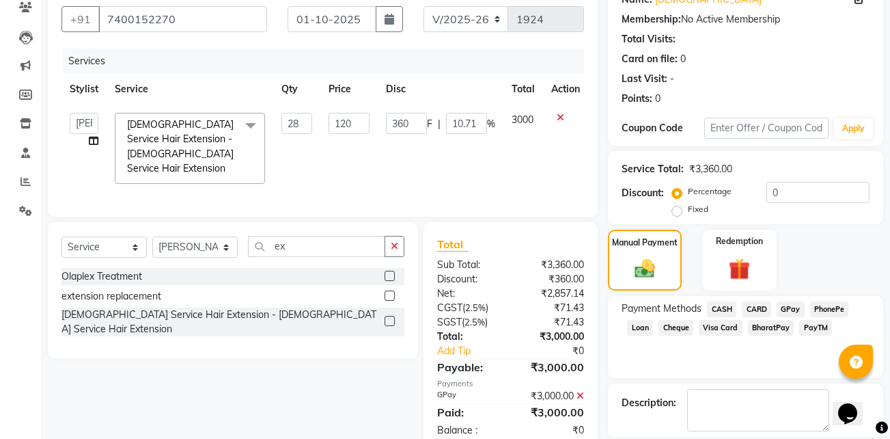
scroll to position [186, 0]
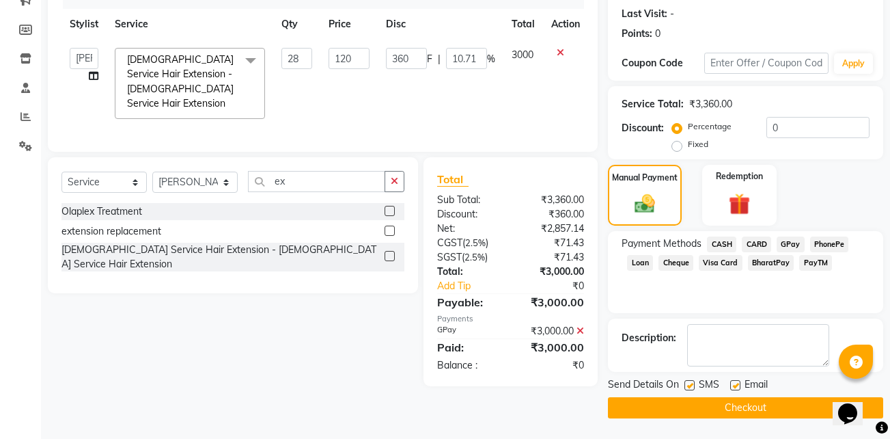
click at [738, 387] on label at bounding box center [735, 385] width 10 height 10
click at [738, 387] on input "checkbox" at bounding box center [734, 385] width 9 height 9
checkbox input "false"
click at [692, 383] on label at bounding box center [690, 385] width 10 height 10
click at [692, 383] on input "checkbox" at bounding box center [689, 385] width 9 height 9
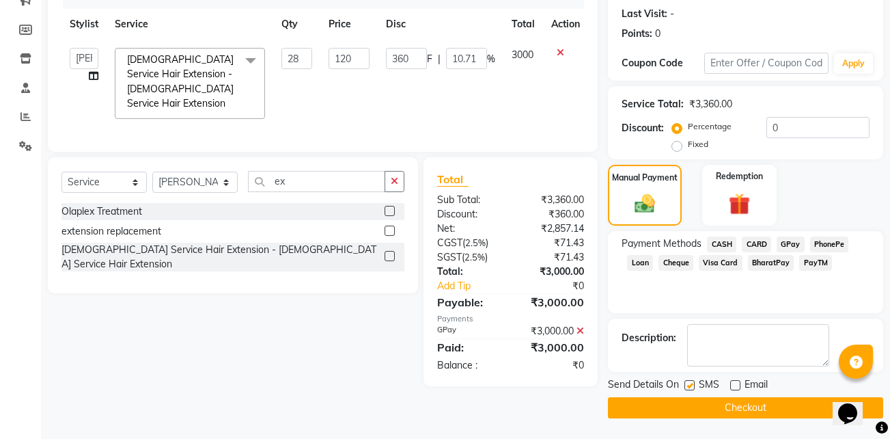
checkbox input "false"
click at [762, 346] on textarea at bounding box center [758, 345] width 142 height 42
type textarea "tape extensions"
click at [720, 409] on button "Checkout" at bounding box center [745, 407] width 275 height 21
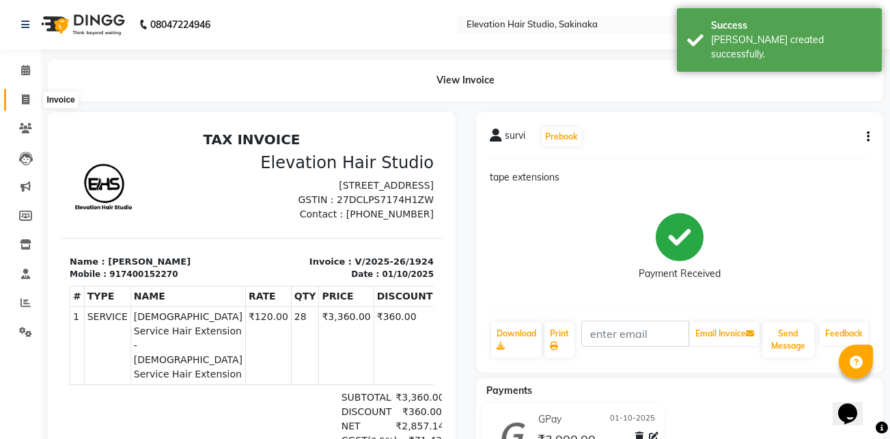
click at [20, 105] on span at bounding box center [26, 100] width 24 height 16
select select "service"
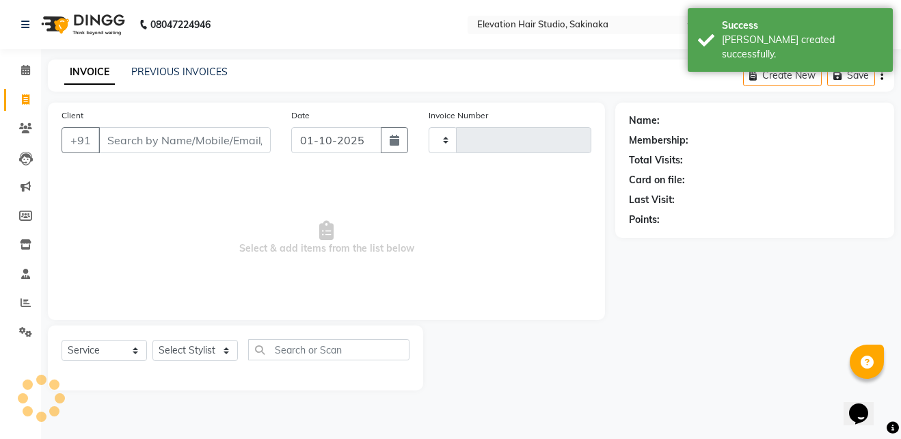
type input "1925"
select select "4949"
click at [180, 69] on link "PREVIOUS INVOICES" at bounding box center [179, 72] width 96 height 12
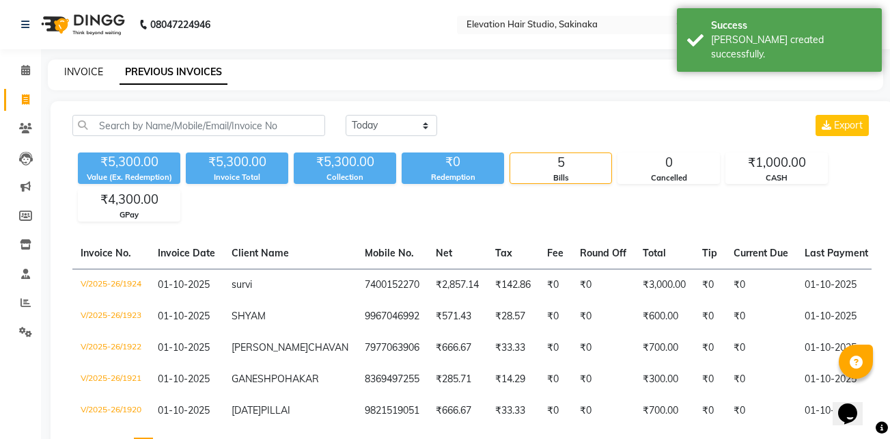
click at [74, 70] on link "INVOICE" at bounding box center [83, 72] width 39 height 12
select select "service"
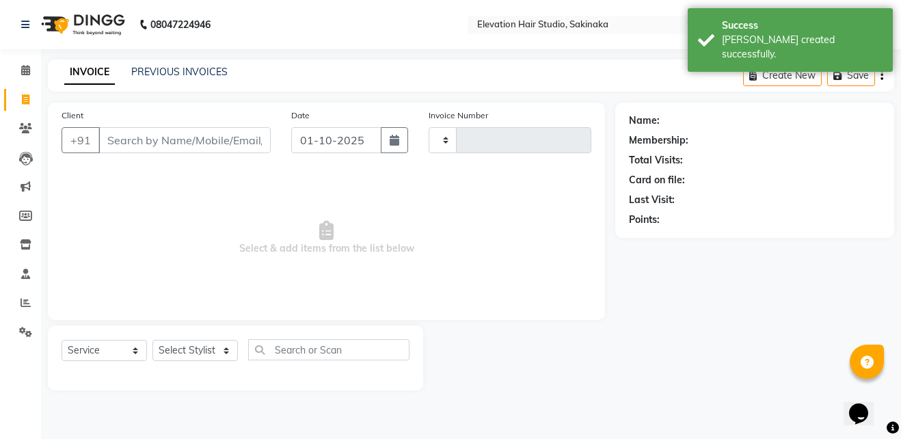
type input "1925"
select select "4949"
drag, startPoint x: 325, startPoint y: 248, endPoint x: 536, endPoint y: 244, distance: 211.9
click at [536, 244] on span "Select & add items from the list below" at bounding box center [326, 237] width 530 height 137
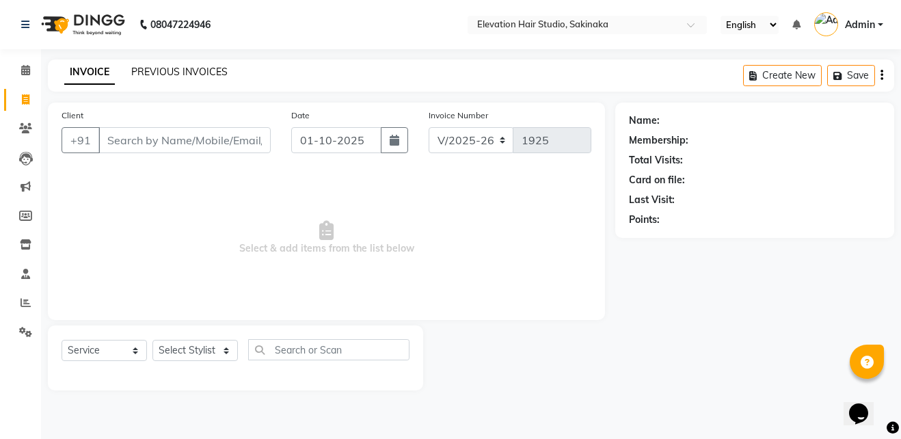
click at [149, 70] on link "PREVIOUS INVOICES" at bounding box center [179, 72] width 96 height 12
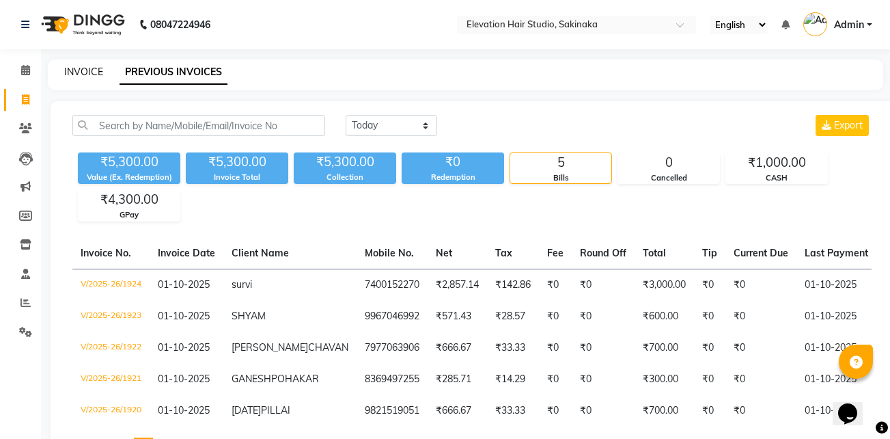
click at [87, 68] on link "INVOICE" at bounding box center [83, 72] width 39 height 12
select select "service"
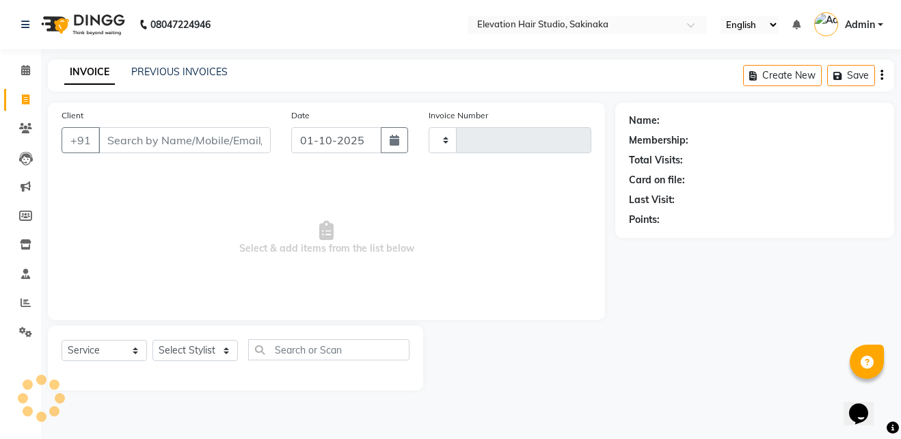
type input "1925"
select select "4949"
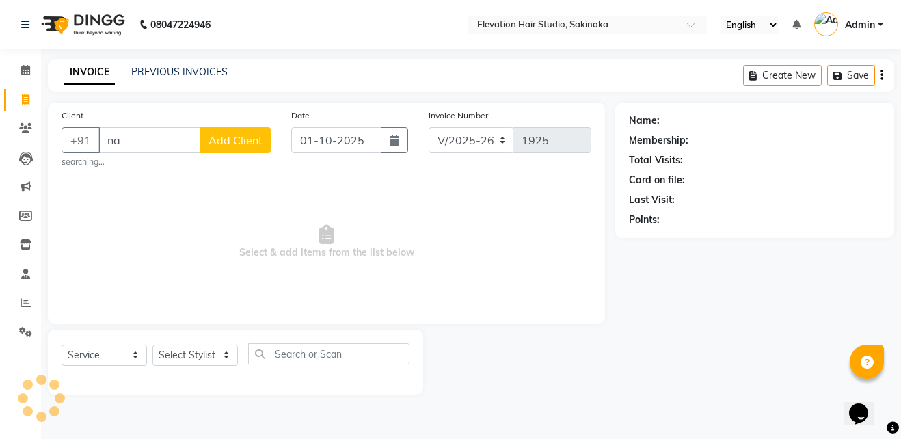
type input "n"
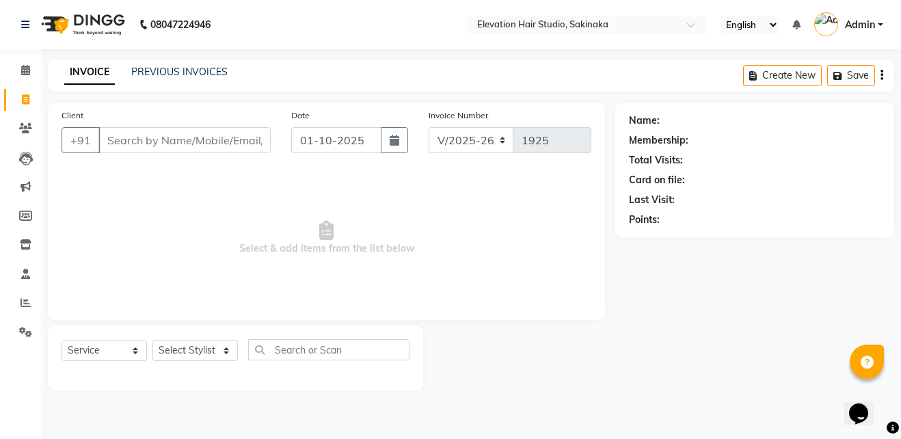
type input "n"
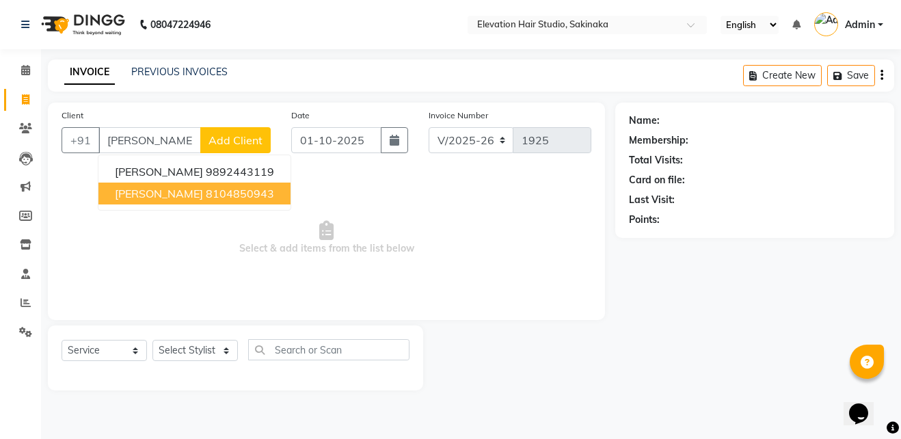
click at [154, 195] on span "NADEEM SHAIKH" at bounding box center [159, 194] width 88 height 14
type input "8104850943"
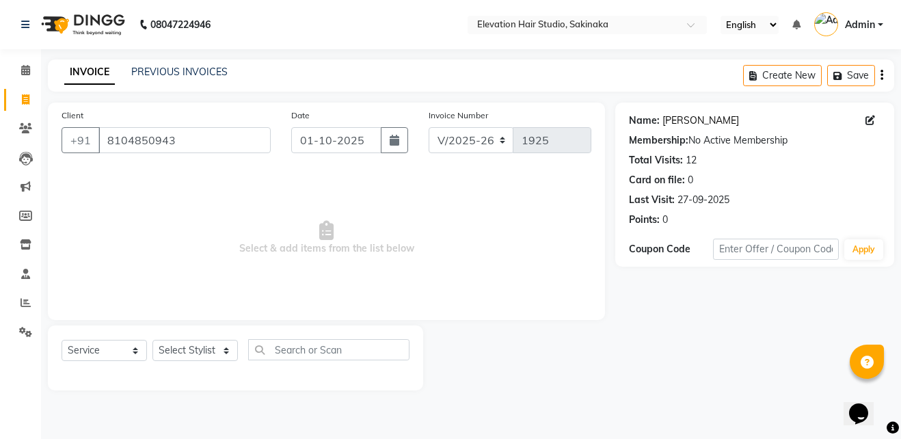
click at [713, 115] on link "Nadeem Shaikh" at bounding box center [700, 120] width 77 height 14
click at [251, 133] on input "8104850943" at bounding box center [184, 140] width 172 height 26
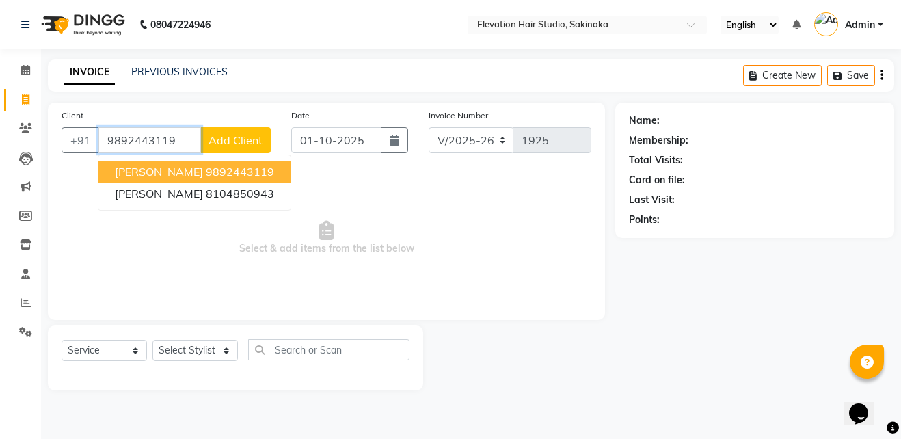
type input "9892443119"
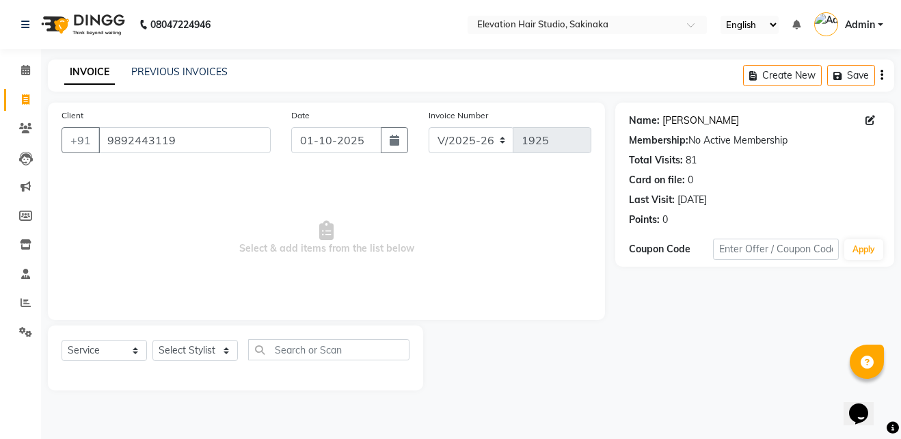
click at [683, 124] on link "Nadeem" at bounding box center [700, 120] width 77 height 14
click at [219, 129] on input "9892443119" at bounding box center [184, 140] width 172 height 26
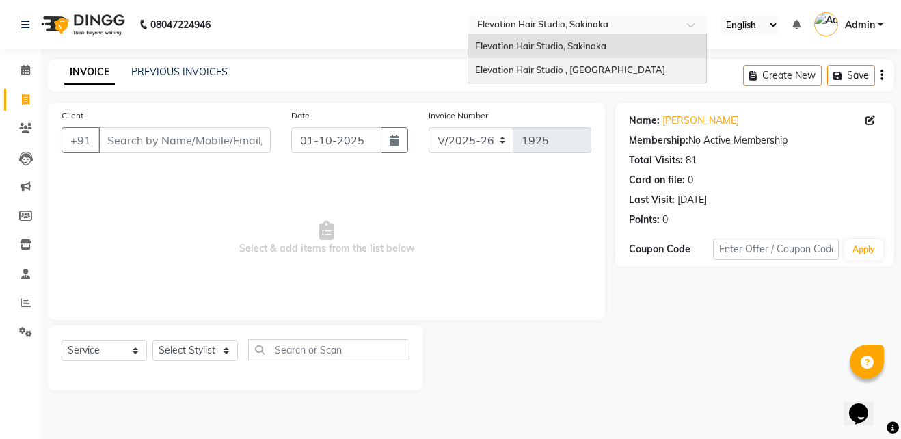
drag, startPoint x: 538, startPoint y: 27, endPoint x: 539, endPoint y: 70, distance: 43.1
click at [539, 34] on ng-select "Select Location × Elevation Hair Studio, Sakinaka Elevation Hair Studio, Sakina…" at bounding box center [586, 25] width 239 height 18
click at [539, 70] on span "Elevation Hair Studio , Thane West" at bounding box center [570, 69] width 190 height 11
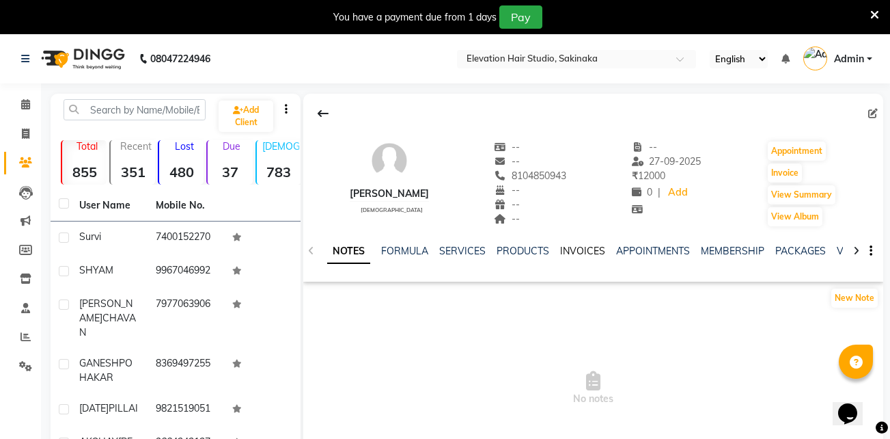
click at [564, 247] on link "INVOICES" at bounding box center [582, 251] width 45 height 12
click at [580, 251] on link "INVOICES" at bounding box center [582, 251] width 45 height 12
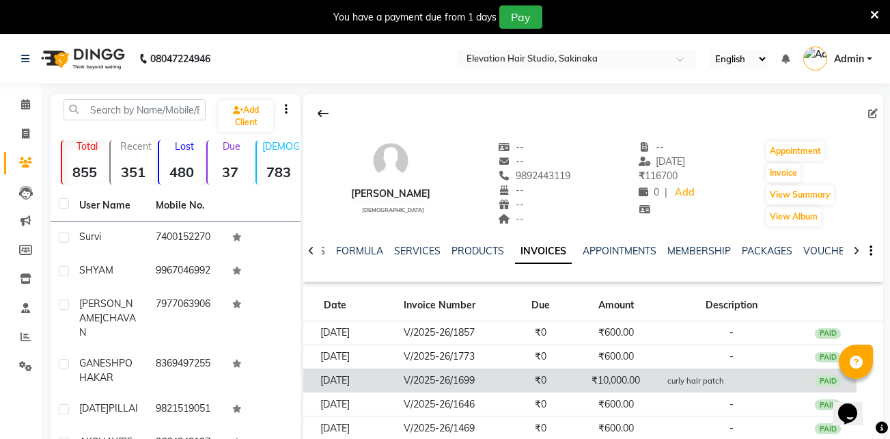
click at [512, 373] on td "V/2025-26/1699" at bounding box center [439, 380] width 145 height 24
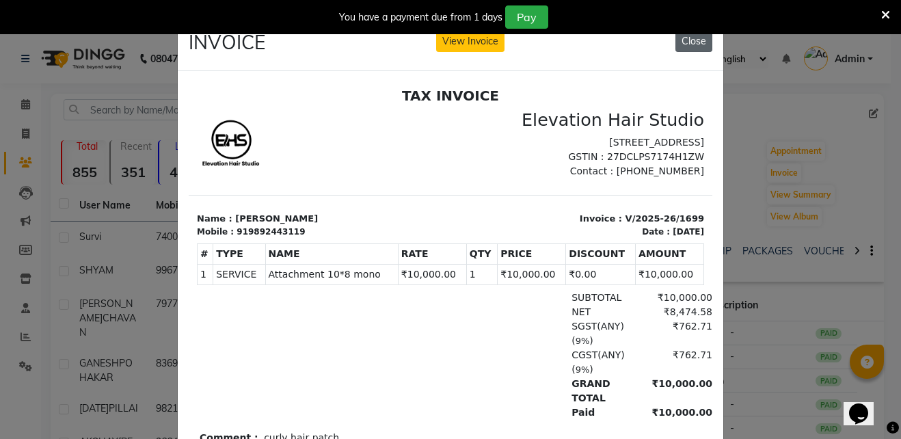
click at [692, 41] on button "Close" at bounding box center [693, 41] width 37 height 21
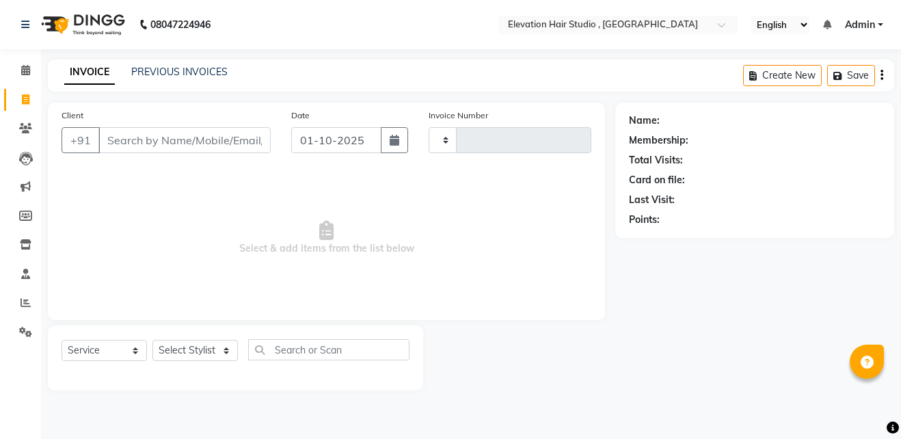
select select "service"
type input "1013"
select select "6886"
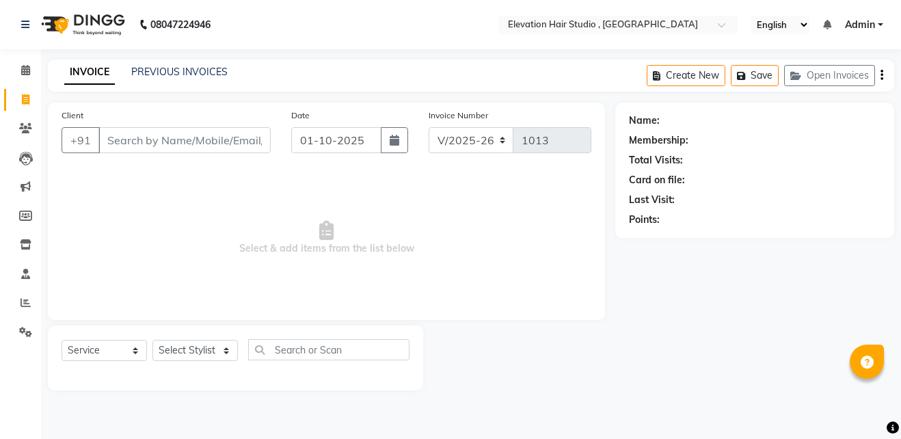
click at [202, 137] on input "Client" at bounding box center [184, 140] width 172 height 26
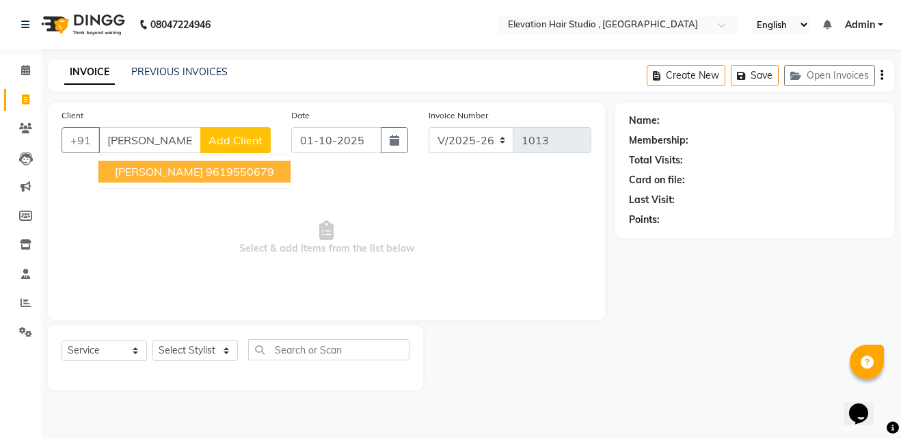
click at [208, 170] on ngb-highlight "9619550679" at bounding box center [240, 172] width 68 height 14
type input "9619550679"
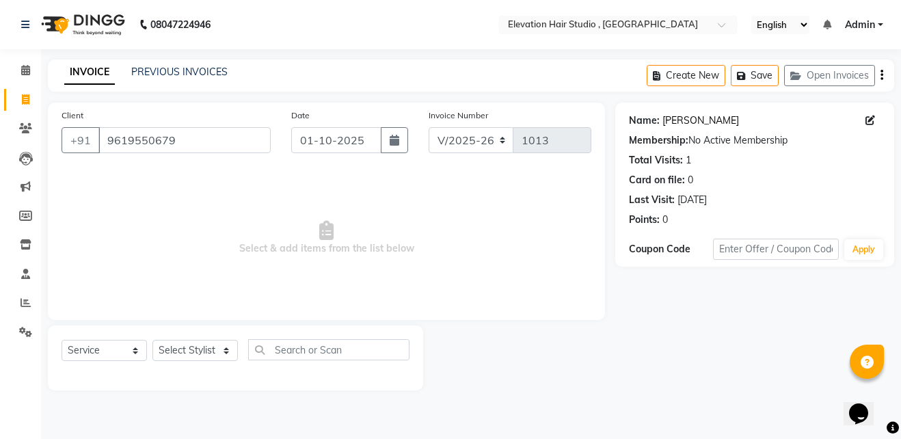
click at [717, 122] on link "[PERSON_NAME]" at bounding box center [700, 120] width 77 height 14
click at [212, 148] on input "9619550679" at bounding box center [184, 140] width 172 height 26
click at [164, 66] on link "PREVIOUS INVOICES" at bounding box center [179, 72] width 96 height 12
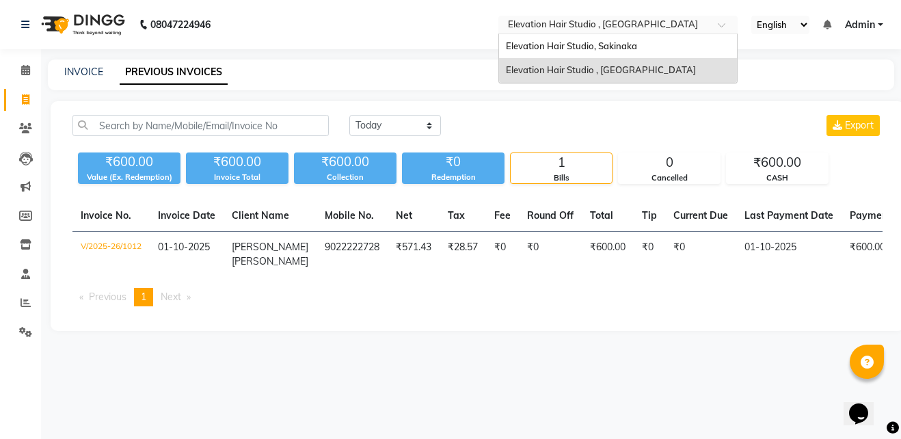
click at [599, 27] on input "text" at bounding box center [604, 26] width 198 height 14
click at [597, 37] on div "Elevation Hair Studio, Sakinaka" at bounding box center [618, 46] width 238 height 25
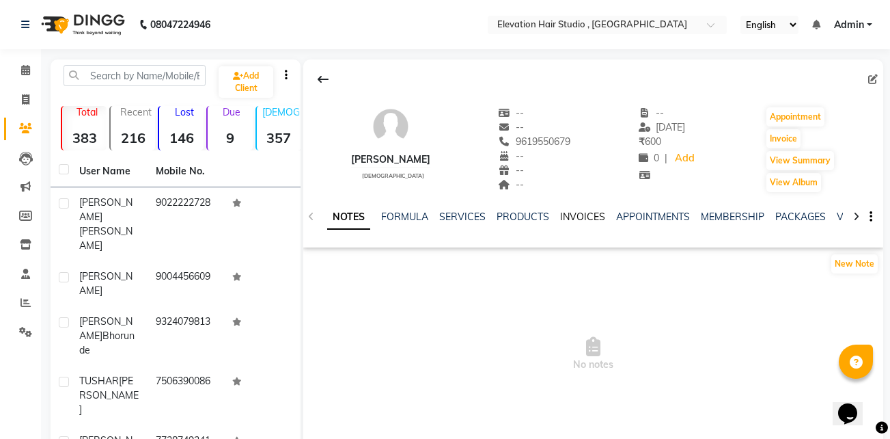
click at [562, 219] on link "INVOICES" at bounding box center [582, 216] width 45 height 12
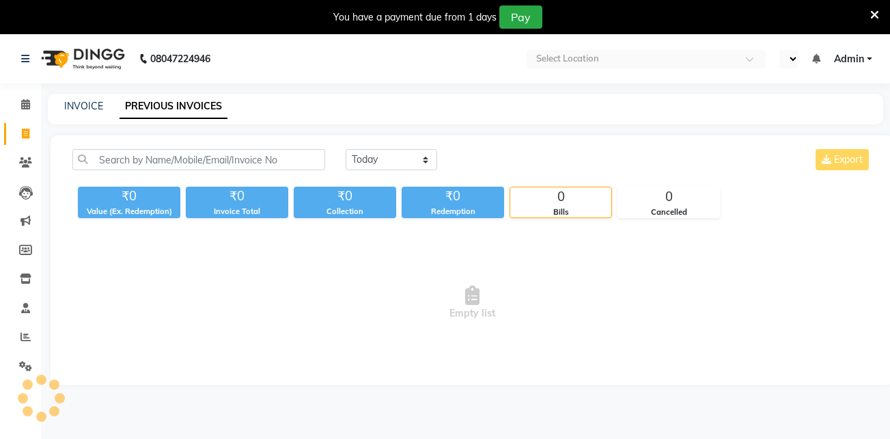
select select "en"
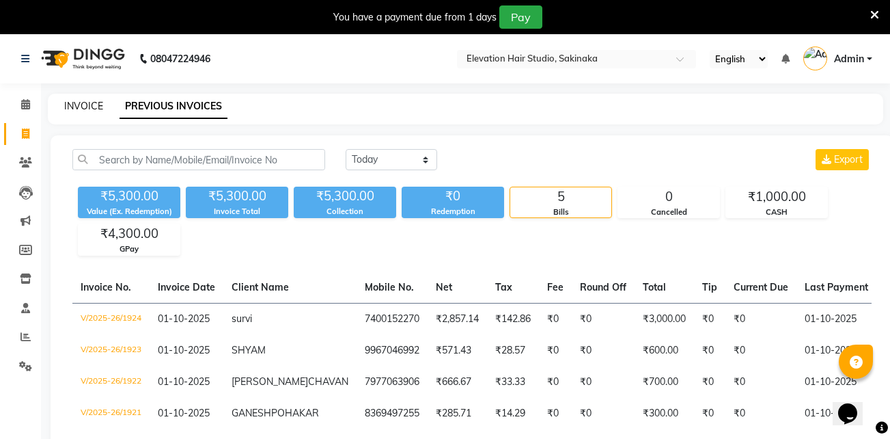
click at [93, 104] on link "INVOICE" at bounding box center [83, 106] width 39 height 12
select select "service"
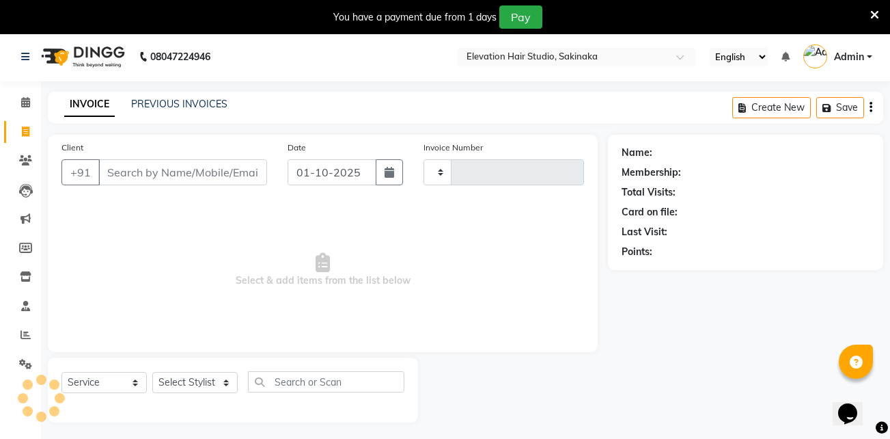
type input "1925"
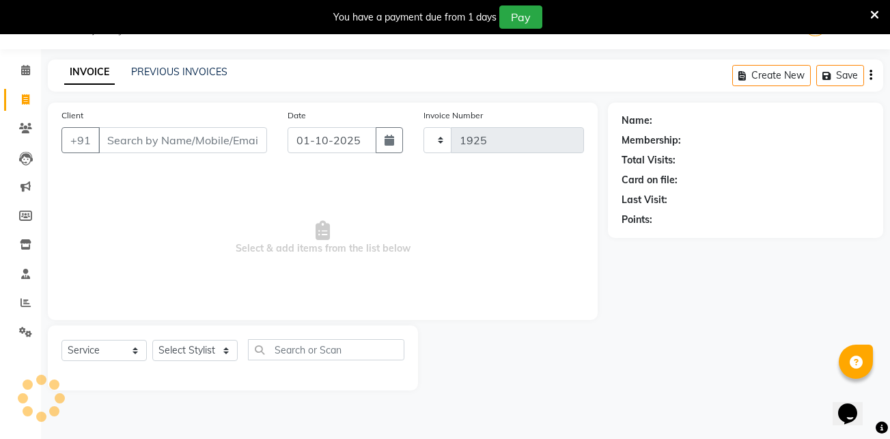
select select "4949"
click at [875, 15] on icon at bounding box center [875, 15] width 9 height 12
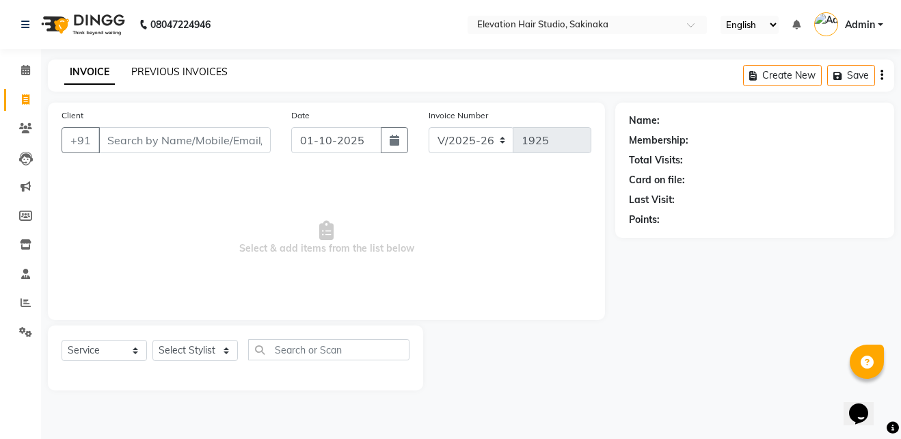
click at [179, 67] on link "PREVIOUS INVOICES" at bounding box center [179, 72] width 96 height 12
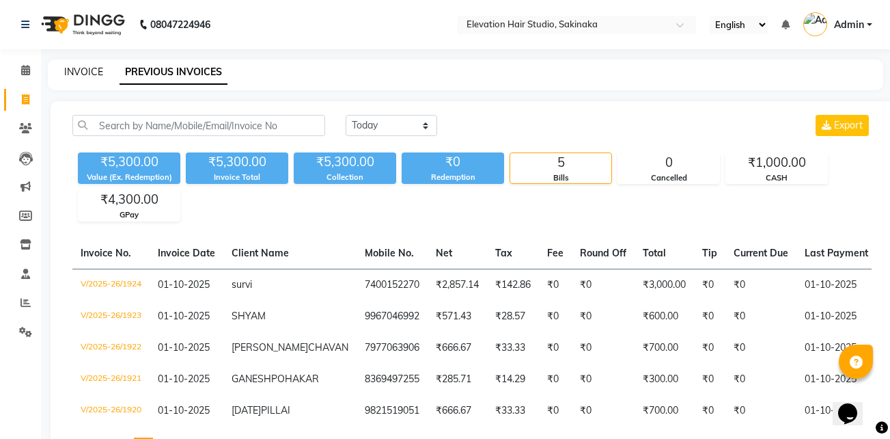
click at [95, 75] on link "INVOICE" at bounding box center [83, 72] width 39 height 12
select select "service"
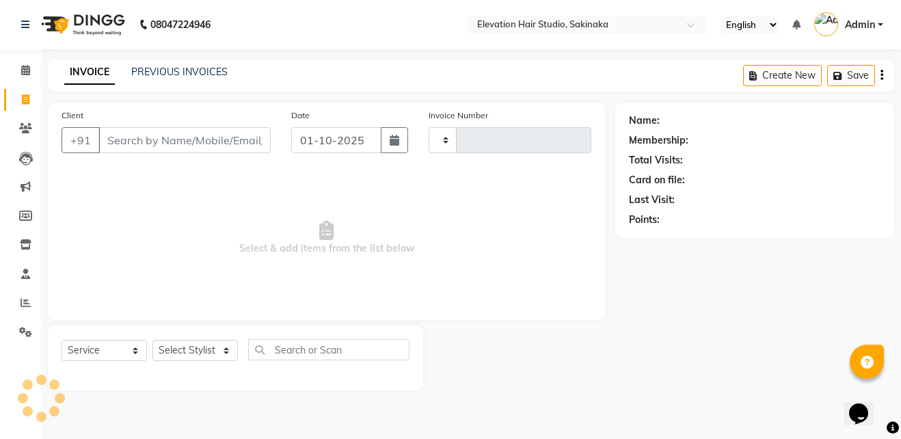
type input "1925"
select select "4949"
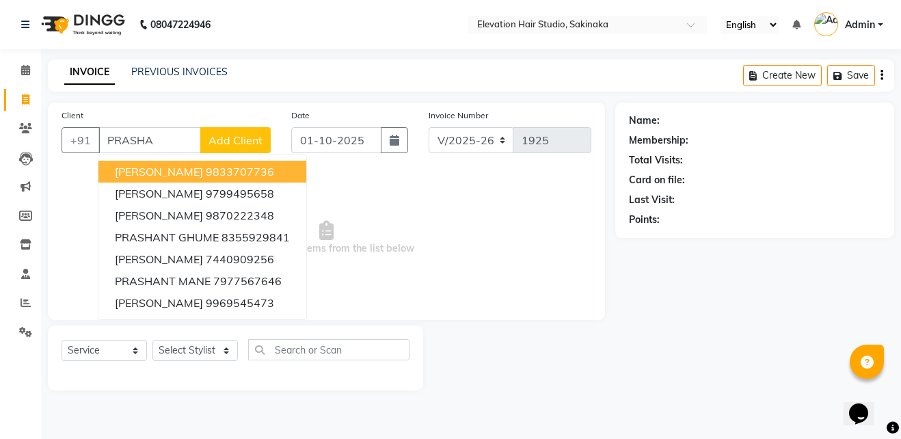
click at [202, 163] on button "PRASHANT ANAM 9833707736" at bounding box center [202, 172] width 208 height 22
type input "9833707736"
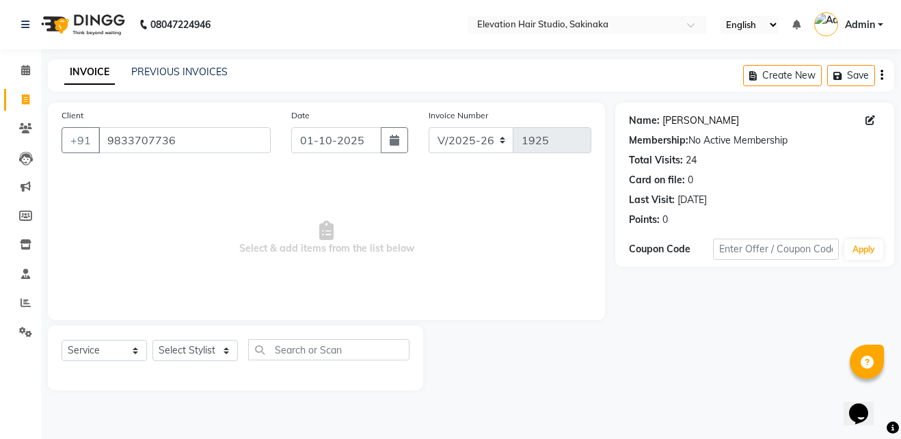
click at [704, 121] on link "Prashant Anam" at bounding box center [700, 120] width 77 height 14
drag, startPoint x: 324, startPoint y: 248, endPoint x: 430, endPoint y: 251, distance: 105.9
click at [430, 251] on span "Select & add items from the list below" at bounding box center [326, 237] width 530 height 137
drag, startPoint x: 325, startPoint y: 249, endPoint x: 243, endPoint y: 252, distance: 82.7
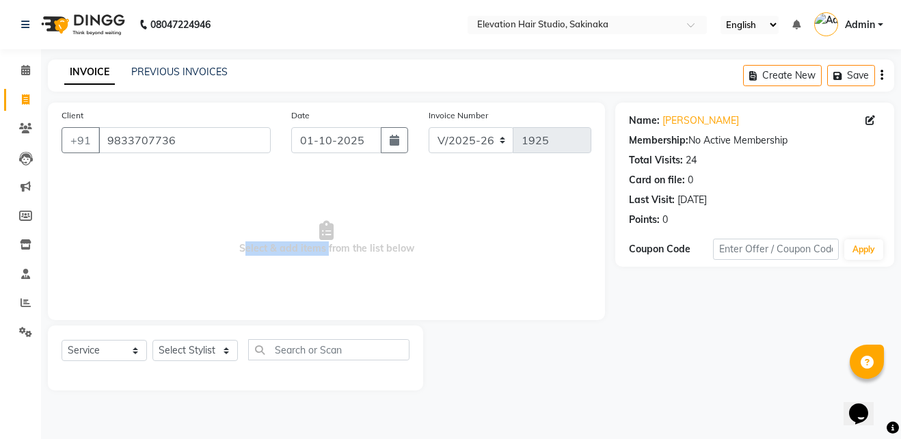
click at [243, 252] on span "Select & add items from the list below" at bounding box center [326, 237] width 530 height 137
click at [297, 263] on span "Select & add items from the list below" at bounding box center [326, 237] width 530 height 137
drag, startPoint x: 327, startPoint y: 250, endPoint x: 440, endPoint y: 258, distance: 113.7
click at [440, 258] on span "Select & add items from the list below" at bounding box center [326, 237] width 530 height 137
click at [700, 120] on link "Prashant Anam" at bounding box center [700, 120] width 77 height 14
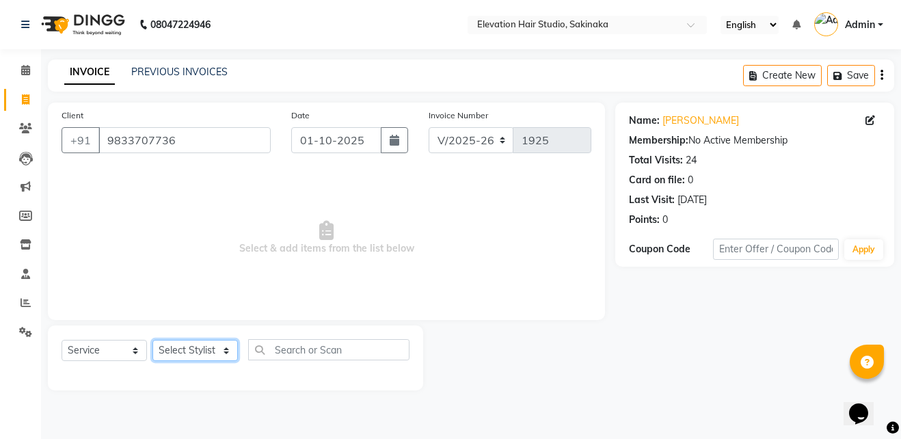
click at [200, 353] on select "Select Stylist Admin (EHS Thane) ANEES DILIP KAPIL PRIYA RUPESH SAHIL Sarfaraz …" at bounding box center [194, 350] width 85 height 21
select select "77524"
click at [152, 340] on select "Select Stylist Admin (EHS Thane) ANEES DILIP KAPIL PRIYA RUPESH SAHIL Sarfaraz …" at bounding box center [194, 350] width 85 height 21
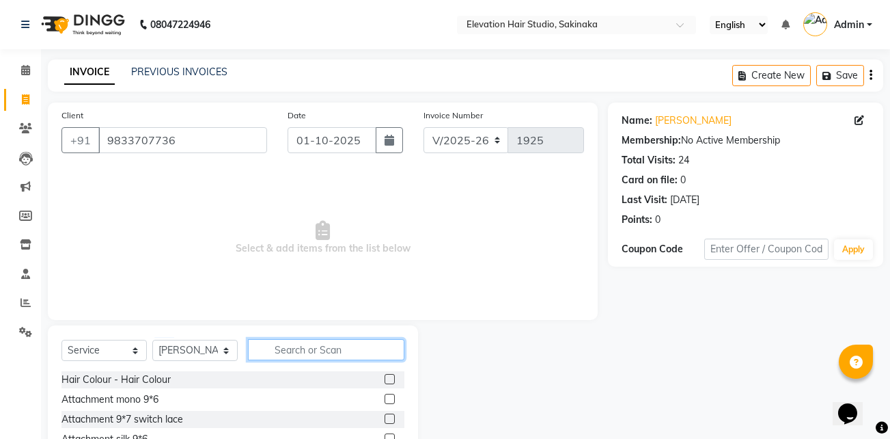
click at [286, 347] on input "text" at bounding box center [326, 349] width 156 height 21
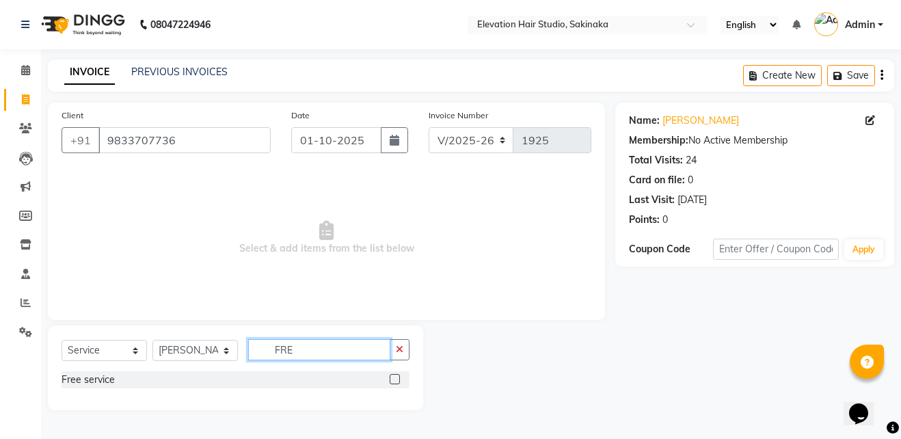
type input "FRE"
click at [392, 375] on label at bounding box center [394, 379] width 10 height 10
click at [392, 375] on input "checkbox" at bounding box center [393, 379] width 9 height 9
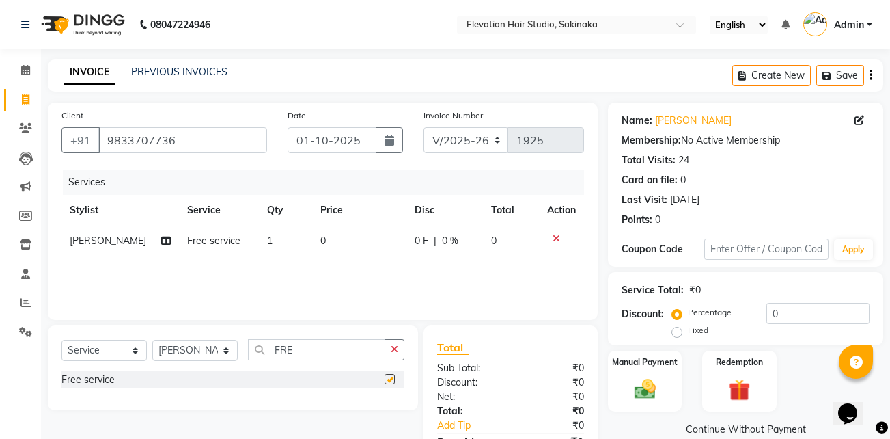
checkbox input "false"
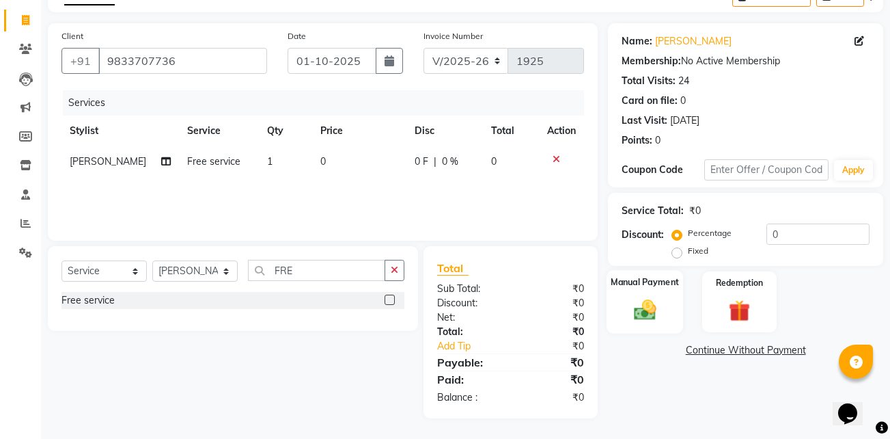
click at [663, 305] on div "Manual Payment" at bounding box center [645, 302] width 77 height 64
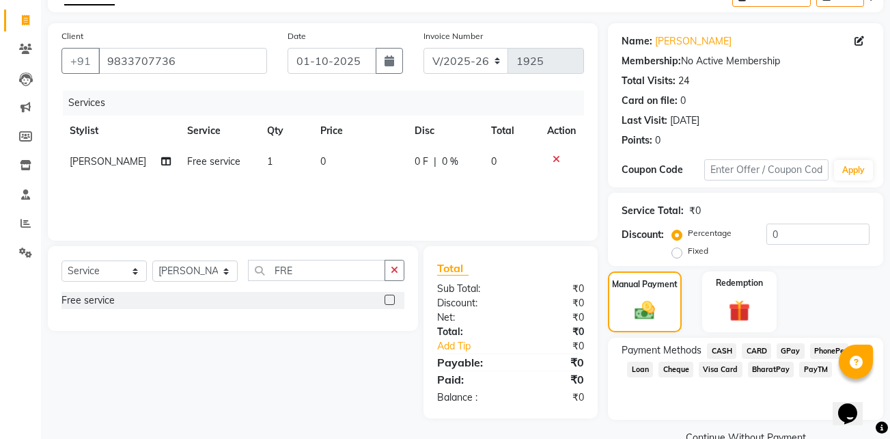
click at [785, 344] on span "GPay" at bounding box center [791, 351] width 28 height 16
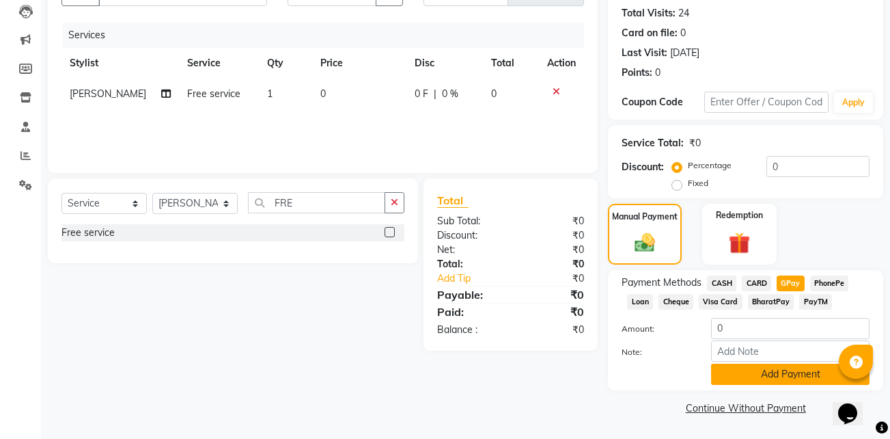
click at [740, 377] on button "Add Payment" at bounding box center [790, 374] width 159 height 21
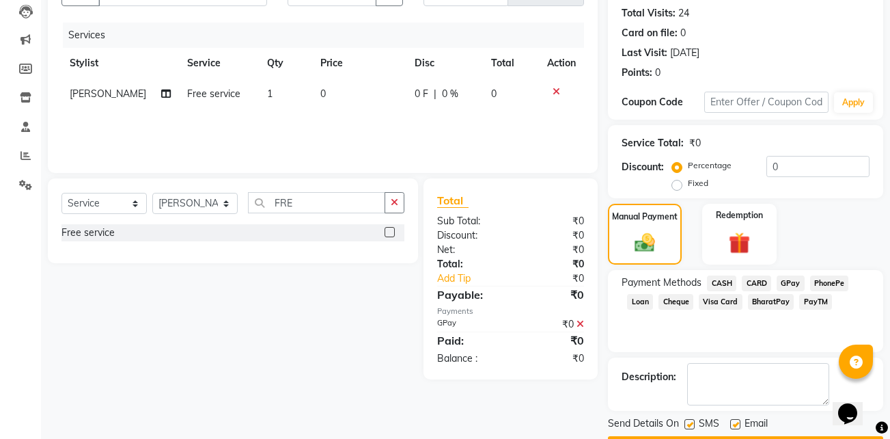
scroll to position [186, 0]
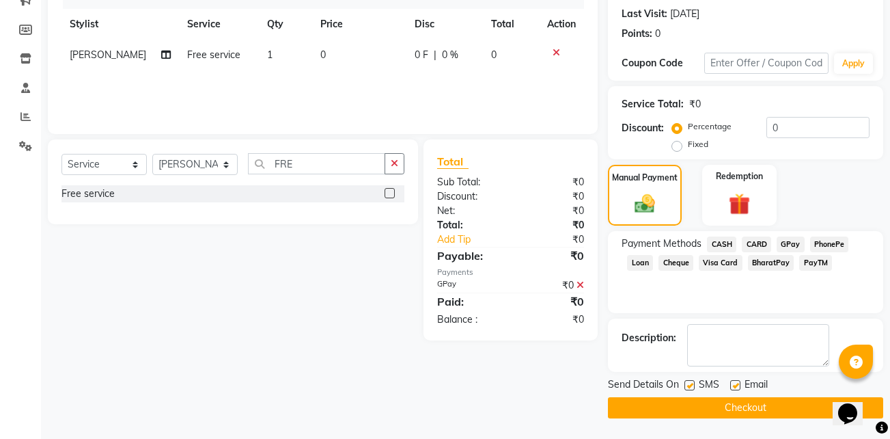
click at [737, 381] on label at bounding box center [735, 385] width 10 height 10
click at [737, 381] on input "checkbox" at bounding box center [734, 385] width 9 height 9
checkbox input "false"
click at [692, 383] on label at bounding box center [690, 385] width 10 height 10
click at [692, 383] on input "checkbox" at bounding box center [689, 385] width 9 height 9
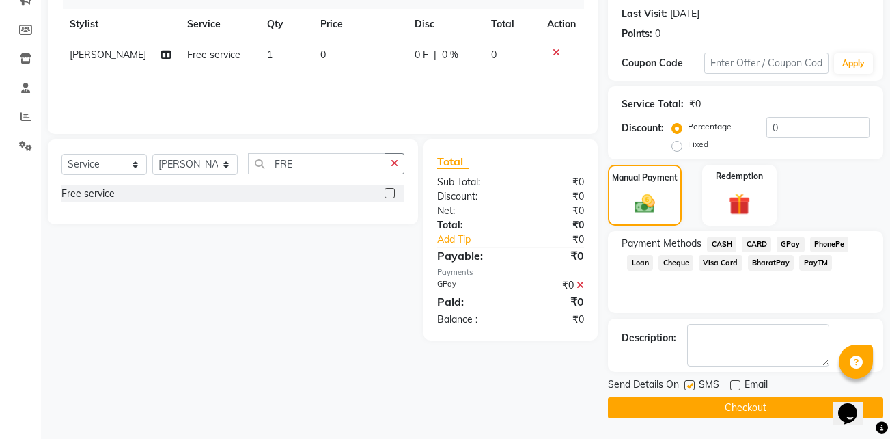
checkbox input "false"
click at [765, 409] on button "Checkout" at bounding box center [745, 407] width 275 height 21
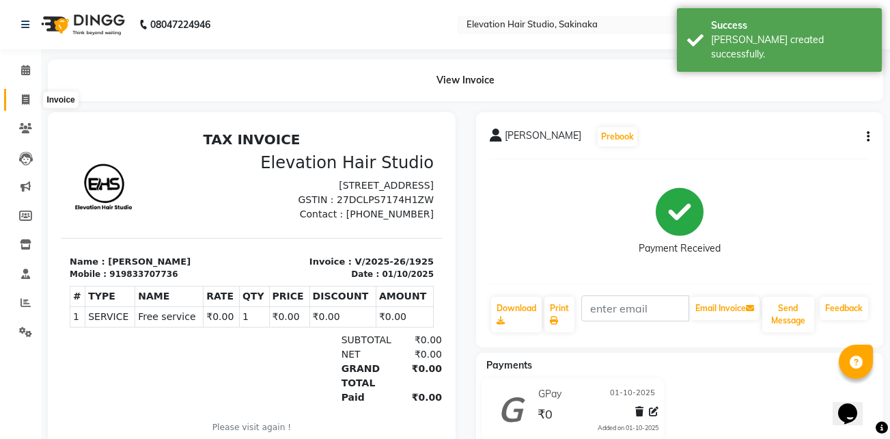
click at [33, 99] on span at bounding box center [26, 100] width 24 height 16
select select "service"
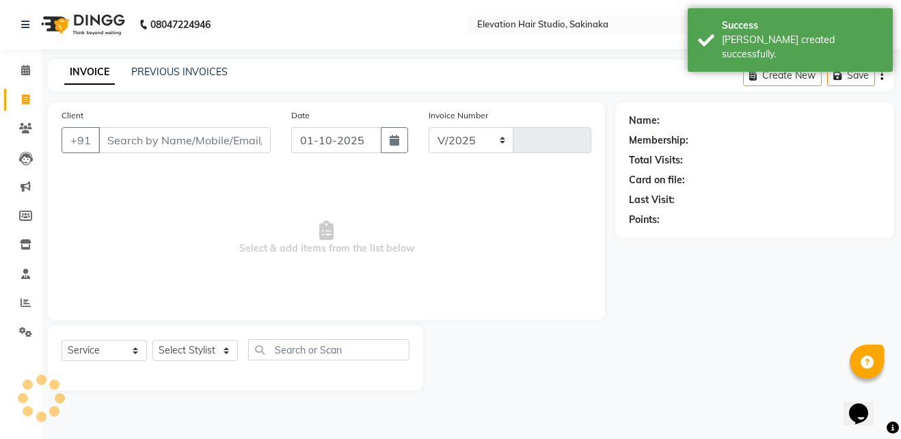
select select "4949"
type input "1926"
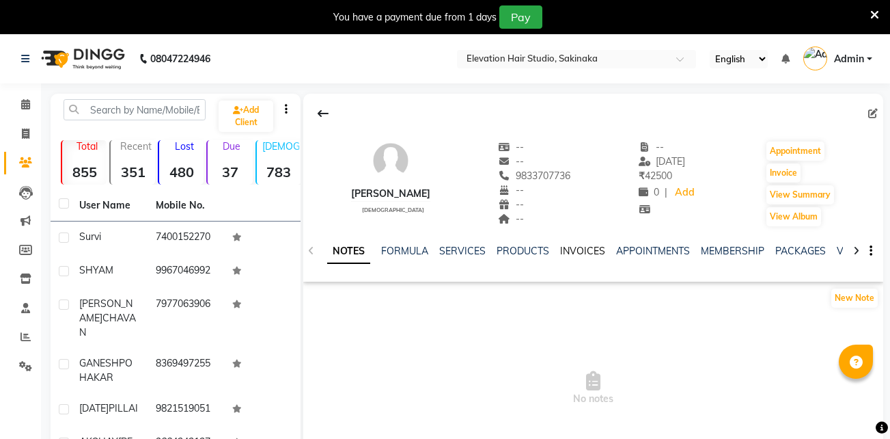
click at [580, 254] on link "INVOICES" at bounding box center [582, 251] width 45 height 12
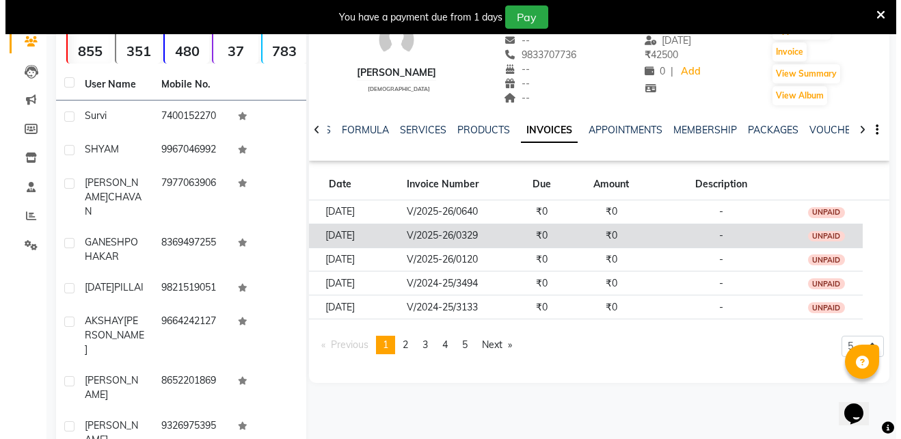
scroll to position [122, 0]
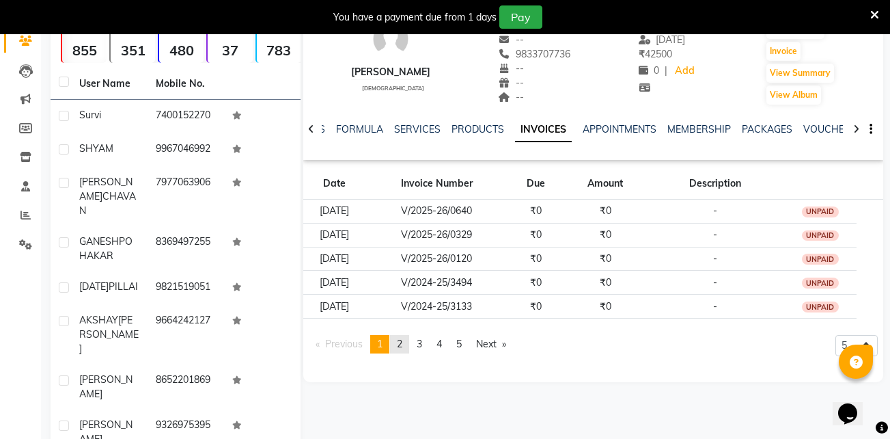
click at [409, 343] on link "page 2" at bounding box center [399, 344] width 19 height 18
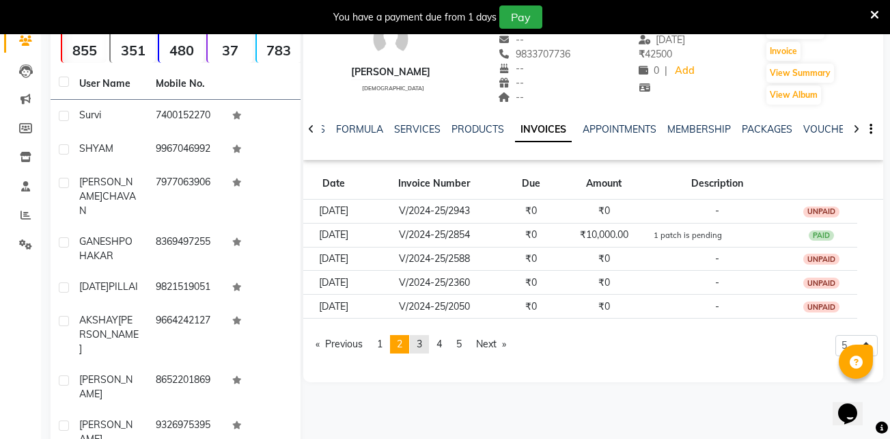
click at [414, 348] on link "page 3" at bounding box center [419, 344] width 19 height 18
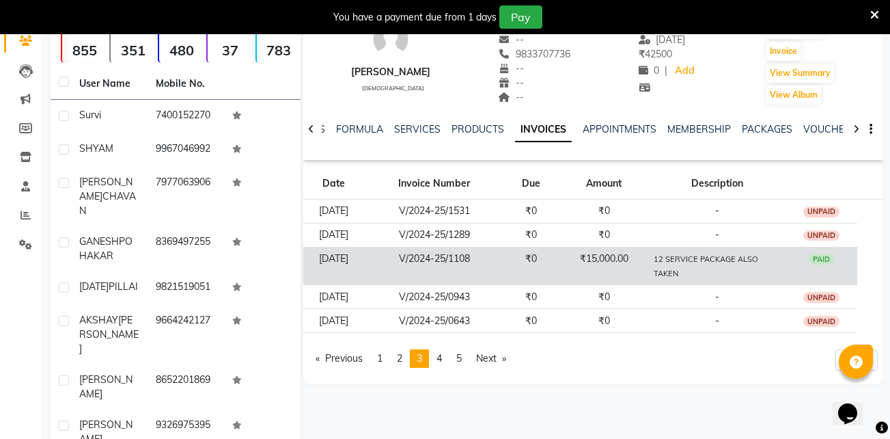
click at [575, 270] on td "₹15,000.00" at bounding box center [604, 266] width 90 height 38
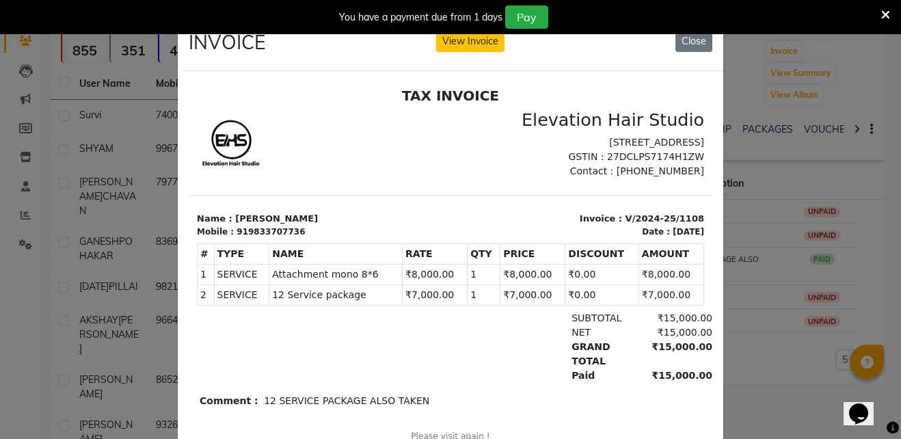
scroll to position [0, 0]
click at [684, 53] on div "INVOICE View Invoice Close" at bounding box center [450, 45] width 545 height 51
click at [686, 44] on button "Close" at bounding box center [693, 41] width 37 height 21
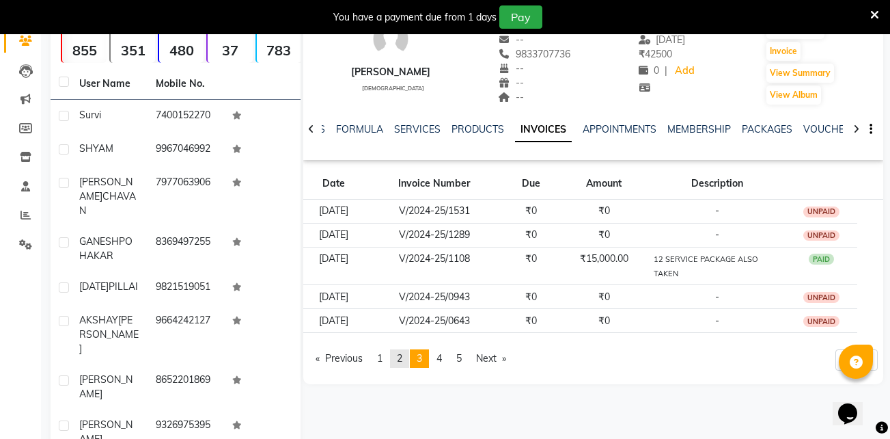
click at [402, 360] on span "2" at bounding box center [399, 358] width 5 height 12
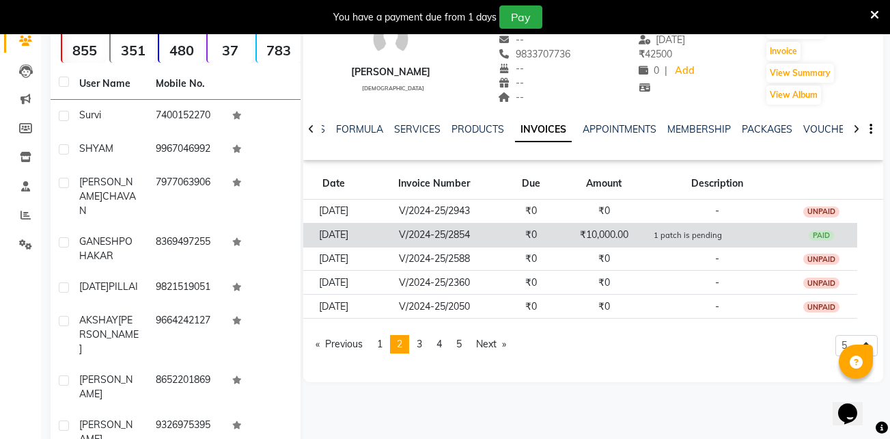
click at [649, 243] on td "₹10,000.00" at bounding box center [604, 235] width 90 height 24
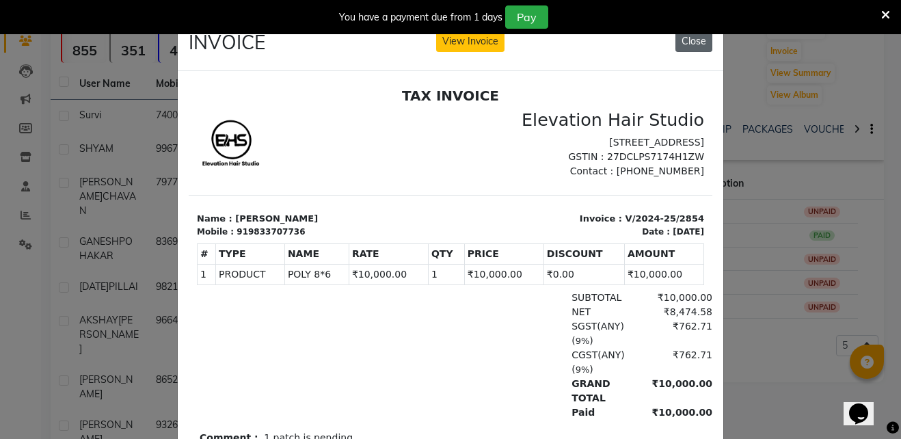
click at [684, 43] on button "Close" at bounding box center [693, 41] width 37 height 21
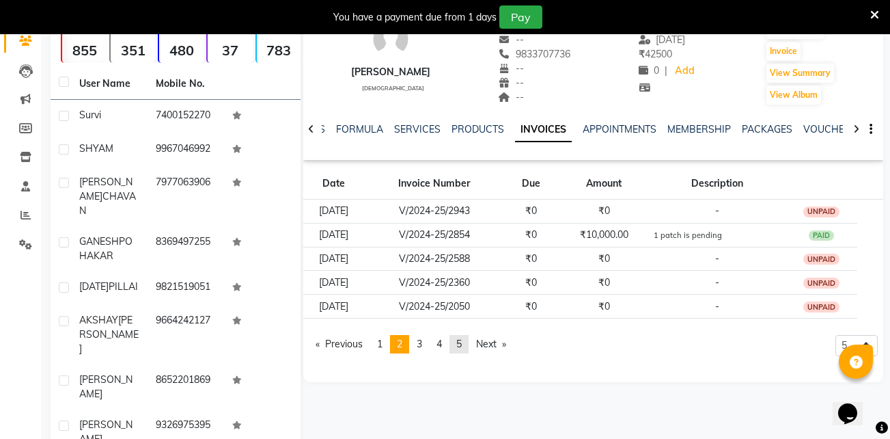
click at [461, 342] on span "5" at bounding box center [458, 344] width 5 height 12
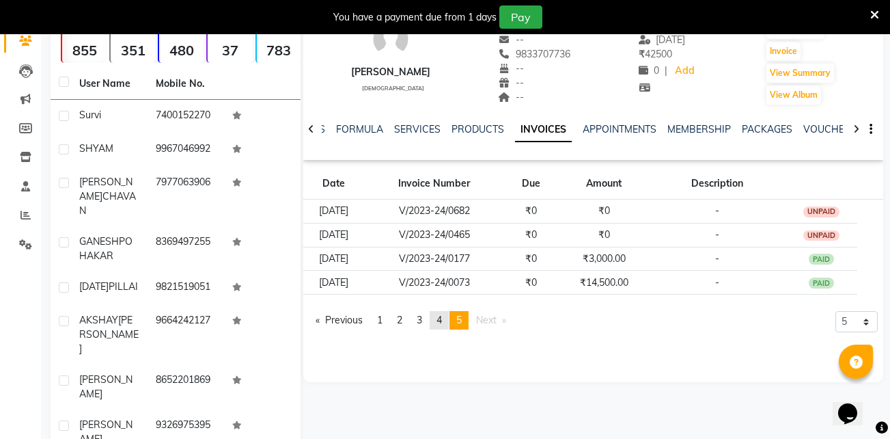
click at [442, 318] on span "4" at bounding box center [439, 320] width 5 height 12
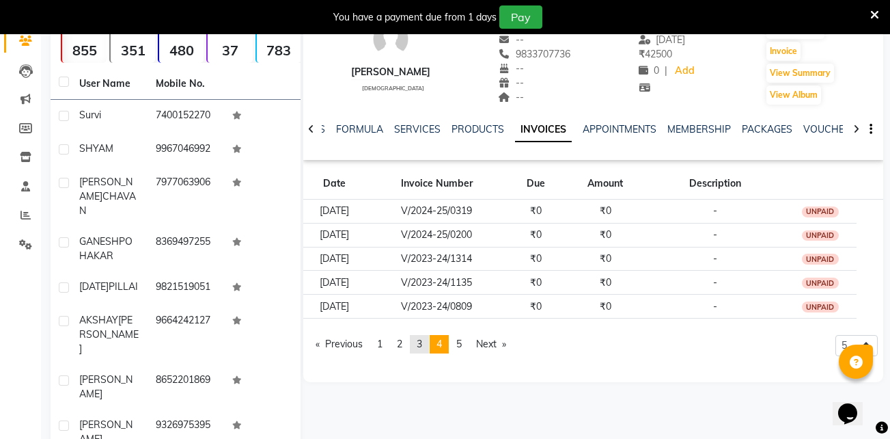
click at [422, 339] on span "3" at bounding box center [419, 344] width 5 height 12
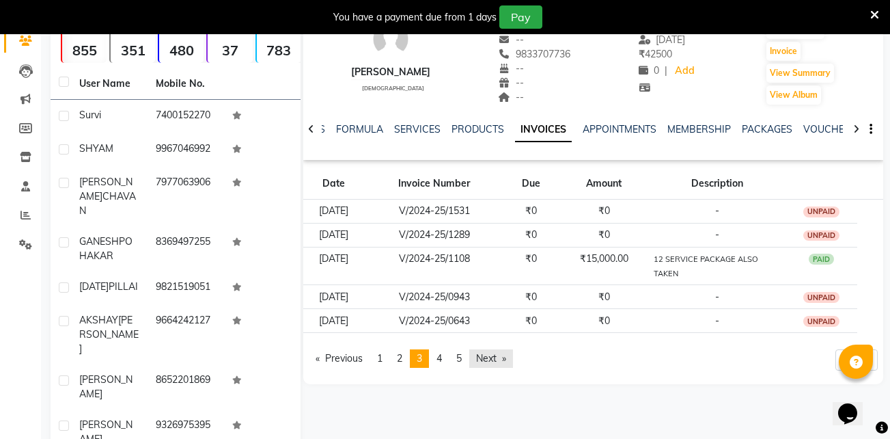
click at [489, 357] on link "Next page" at bounding box center [491, 358] width 44 height 18
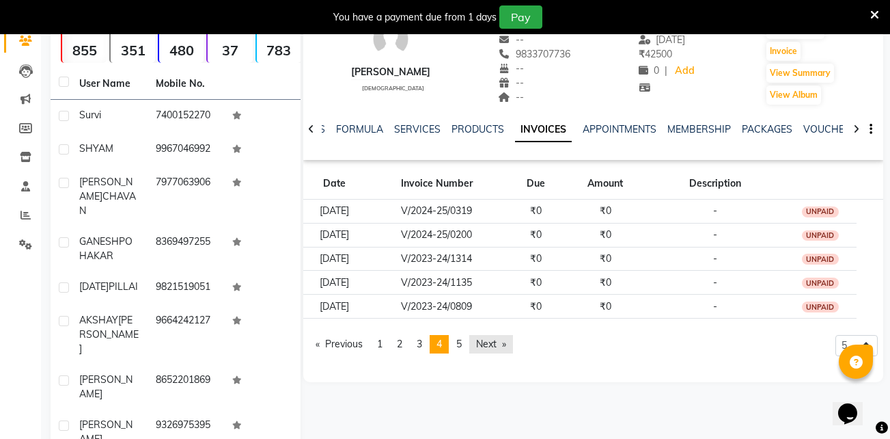
click at [483, 345] on link "Next page" at bounding box center [491, 344] width 44 height 18
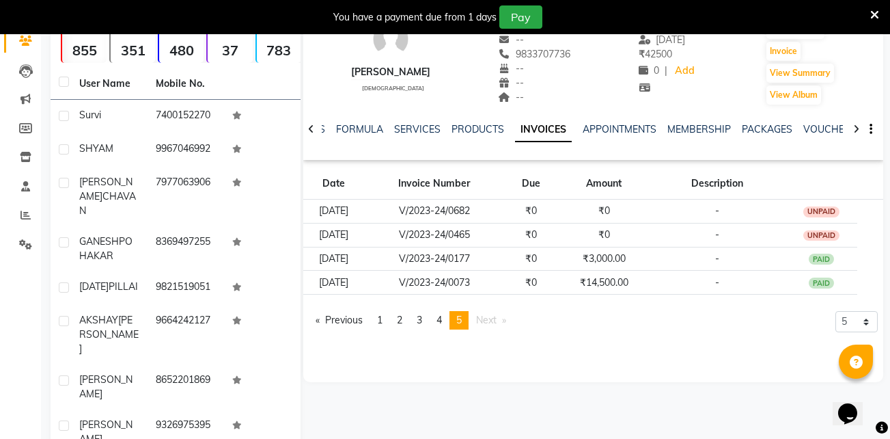
click at [874, 16] on icon at bounding box center [875, 15] width 9 height 12
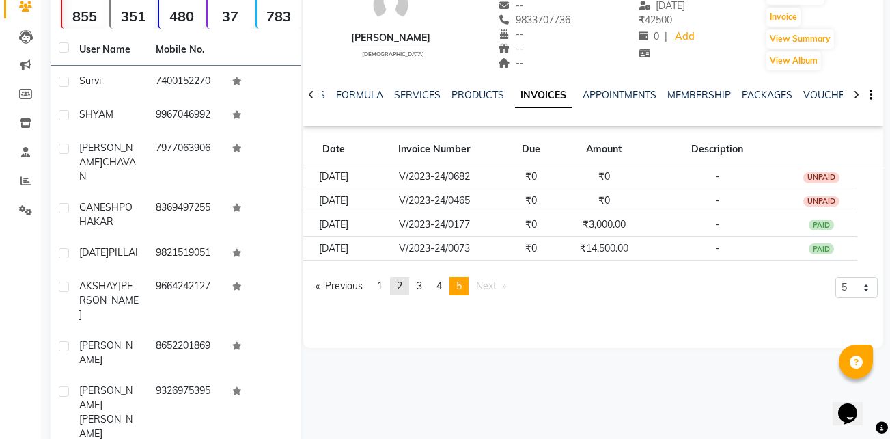
click at [402, 288] on span "2" at bounding box center [399, 285] width 5 height 12
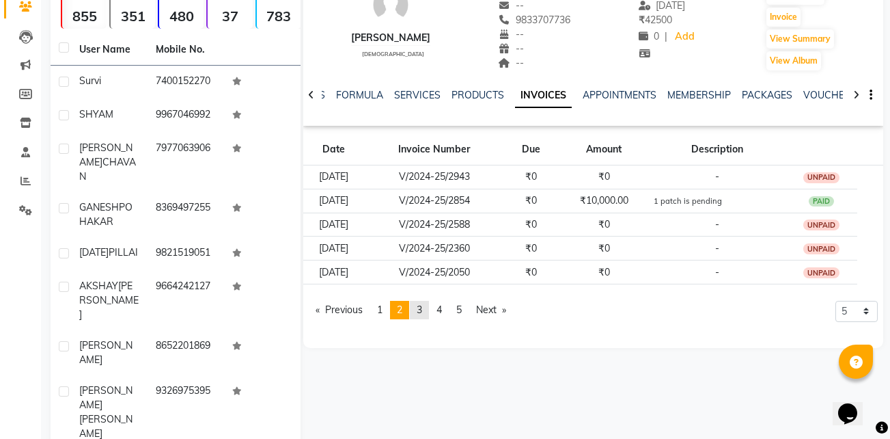
click at [419, 311] on link "page 3" at bounding box center [419, 310] width 19 height 18
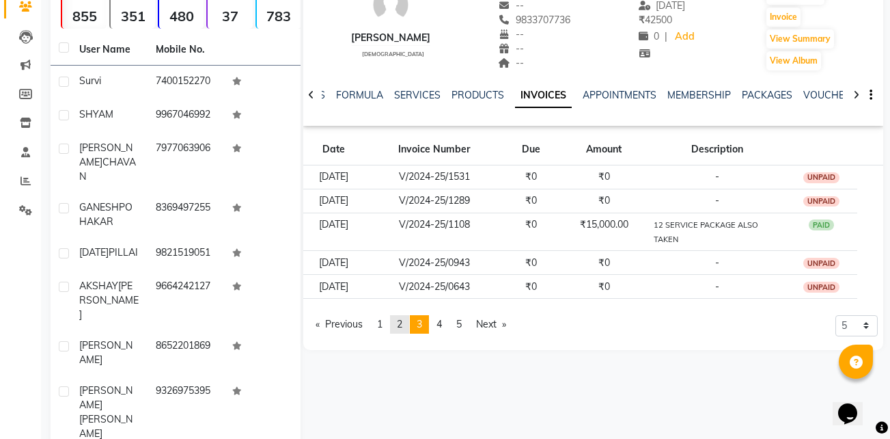
click at [400, 328] on span "2" at bounding box center [399, 324] width 5 height 12
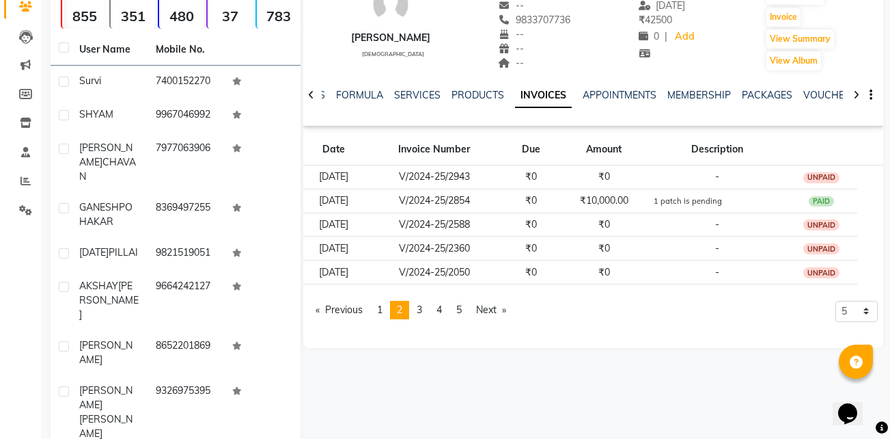
click at [400, 328] on pagination-controls "Previous page 2 / 5 page 1 You're on page 2 page 3 page 4 page 5 Next page" at bounding box center [411, 315] width 205 height 29
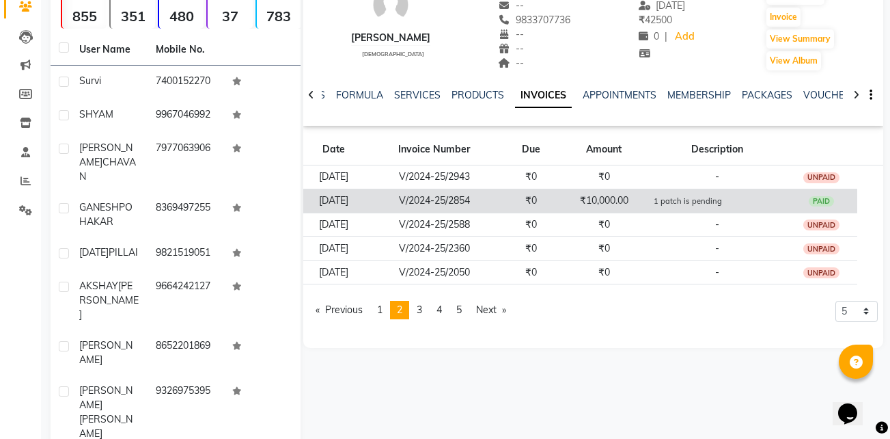
click at [598, 197] on td "₹10,000.00" at bounding box center [604, 201] width 90 height 24
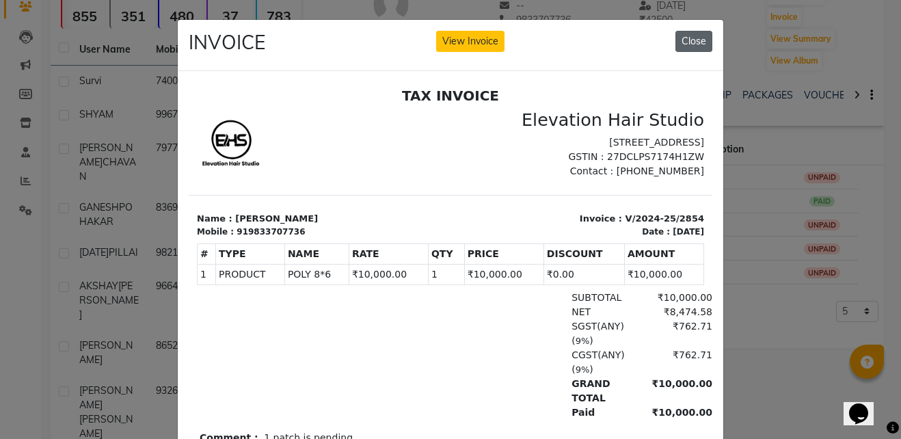
click at [698, 46] on button "Close" at bounding box center [693, 41] width 37 height 21
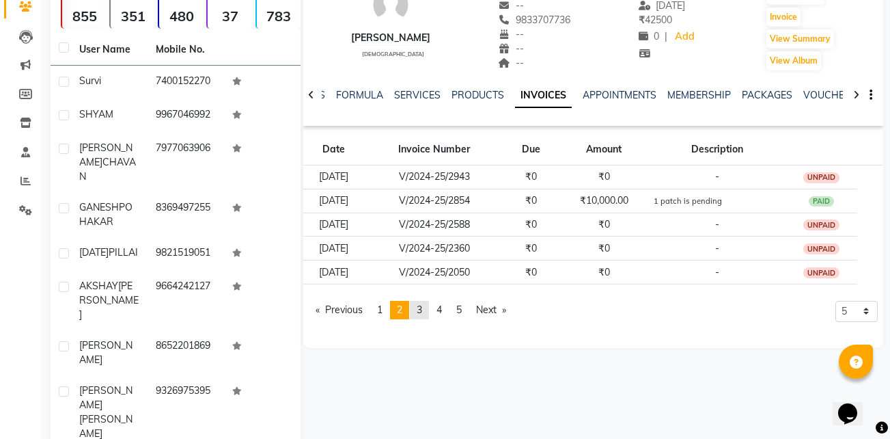
click at [428, 310] on link "page 3" at bounding box center [419, 310] width 19 height 18
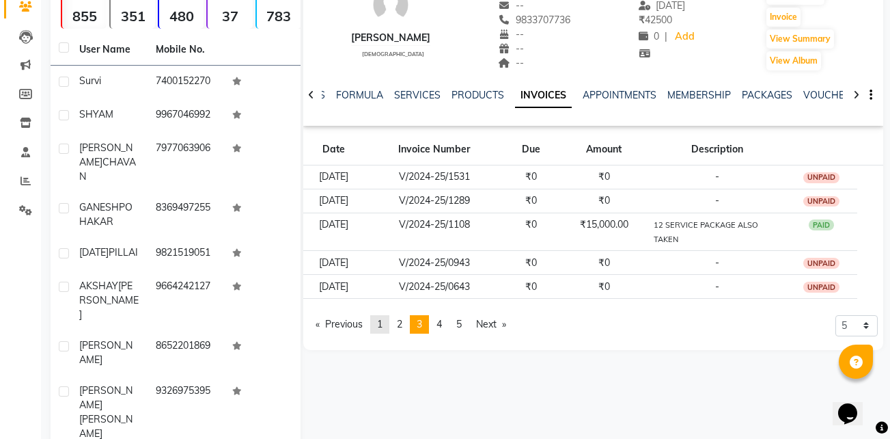
click at [377, 322] on link "page 1" at bounding box center [379, 324] width 19 height 18
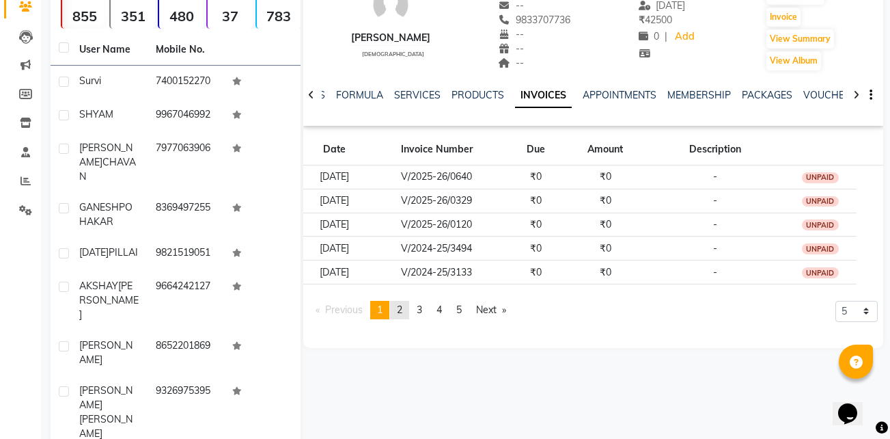
click at [402, 315] on span "2" at bounding box center [399, 309] width 5 height 12
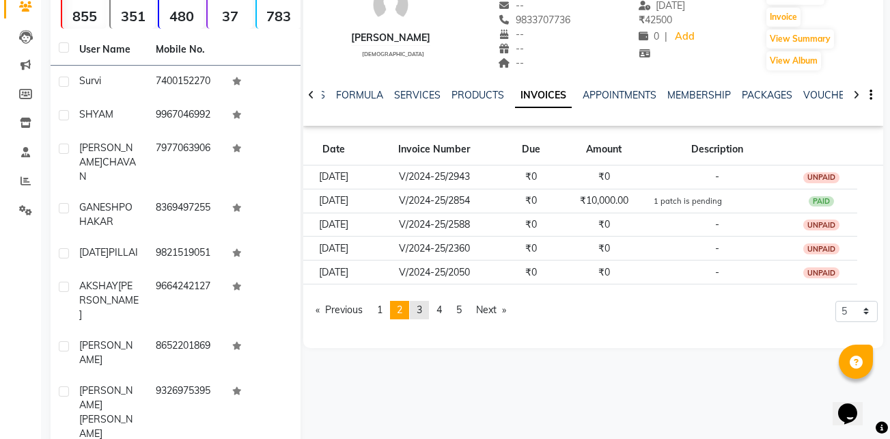
click at [418, 315] on link "page 3" at bounding box center [419, 310] width 19 height 18
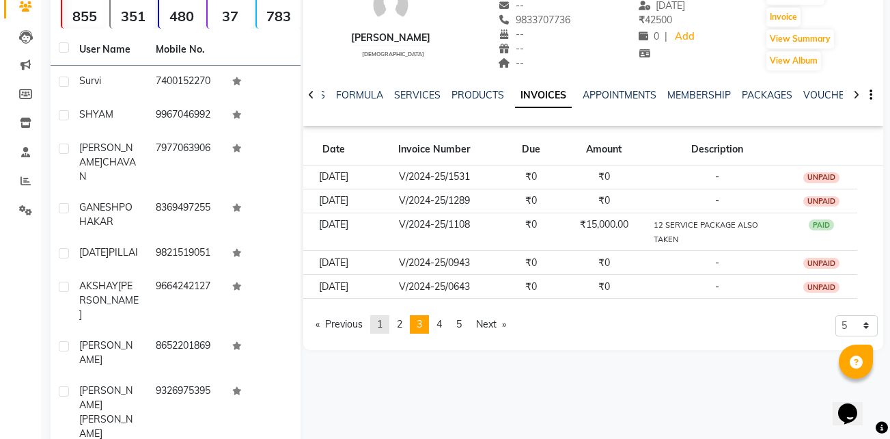
click at [387, 325] on link "page 1" at bounding box center [379, 324] width 19 height 18
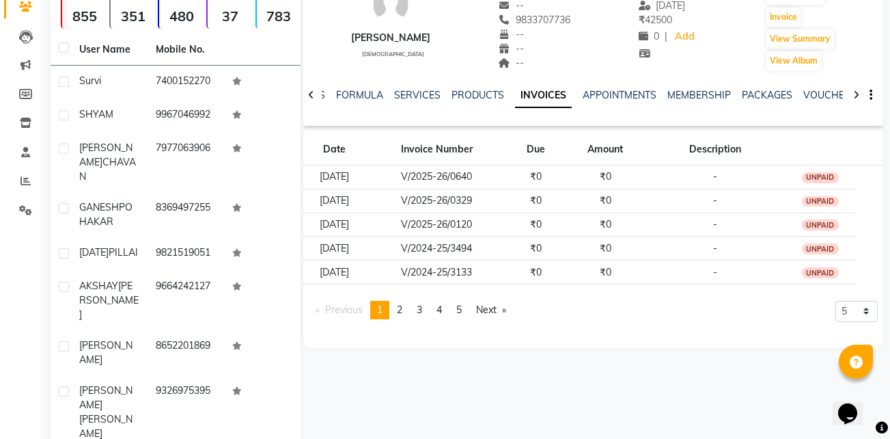
click at [599, 353] on div "PRASHANT ANAM male -- -- 9833707736 -- -- -- -- 30-05-2025 ₹ 42500 0 | Add Appo…" at bounding box center [592, 240] width 583 height 605
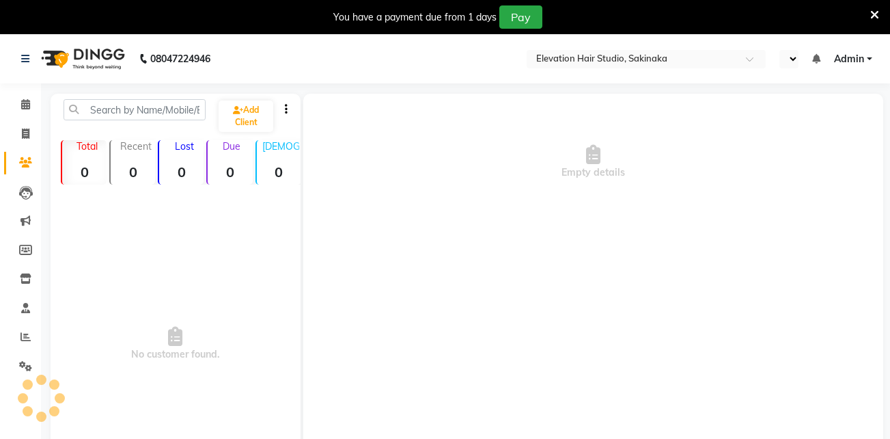
select select "en"
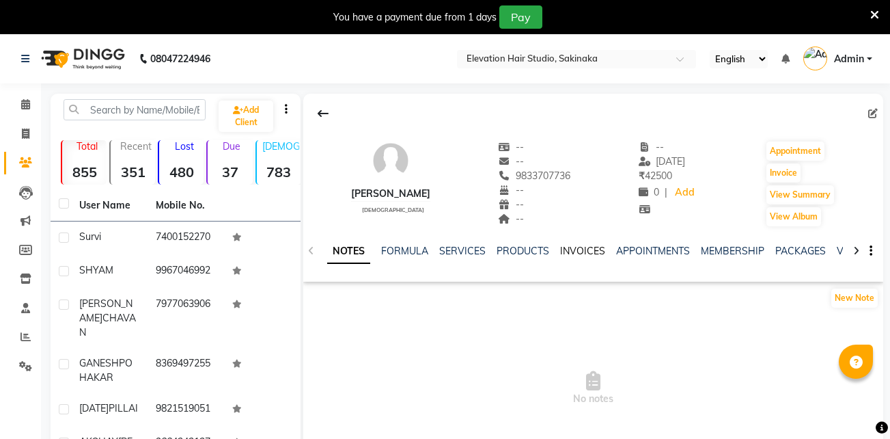
click at [582, 245] on link "INVOICES" at bounding box center [582, 251] width 45 height 12
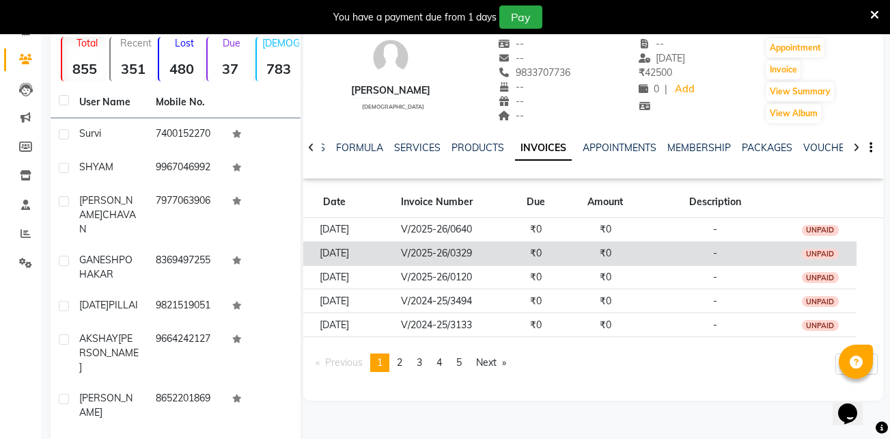
scroll to position [105, 0]
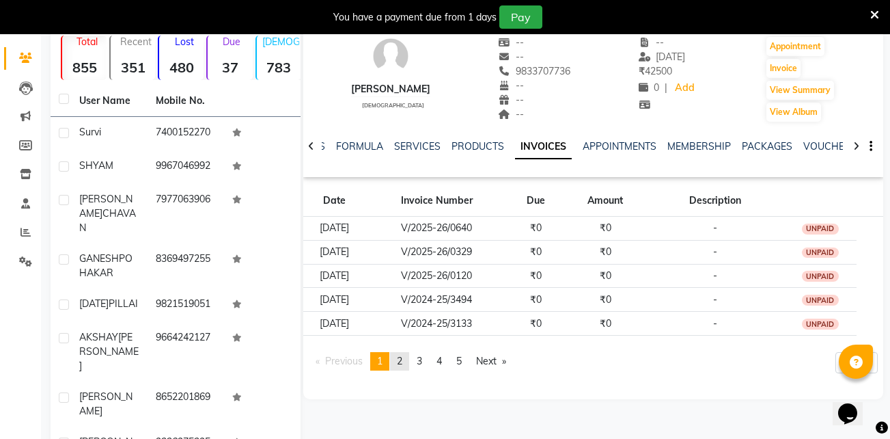
click at [407, 359] on link "page 2" at bounding box center [399, 361] width 19 height 18
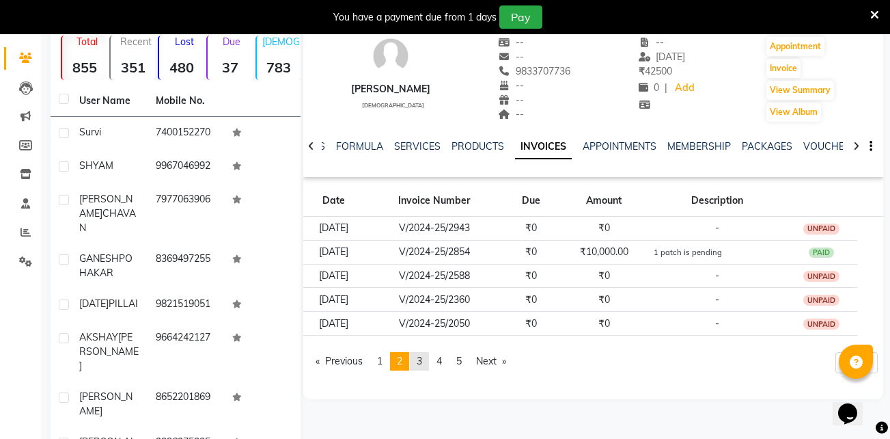
click at [429, 358] on link "page 3" at bounding box center [419, 361] width 19 height 18
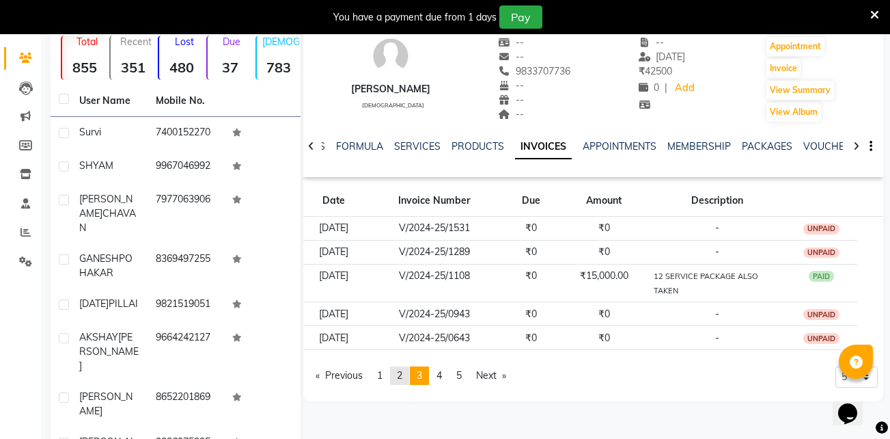
click at [406, 377] on link "page 2" at bounding box center [399, 375] width 19 height 18
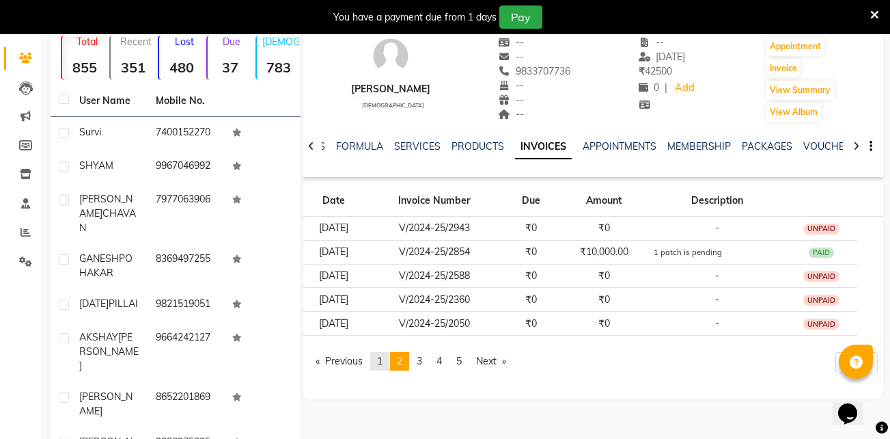
click at [379, 360] on link "page 1" at bounding box center [379, 361] width 19 height 18
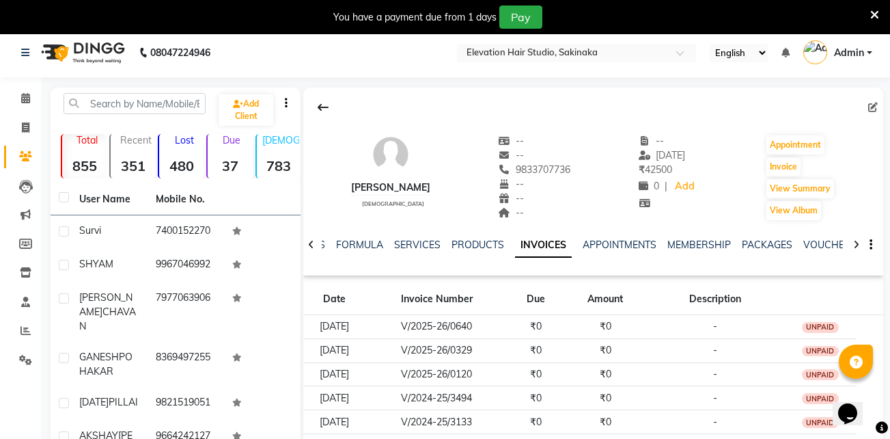
scroll to position [0, 0]
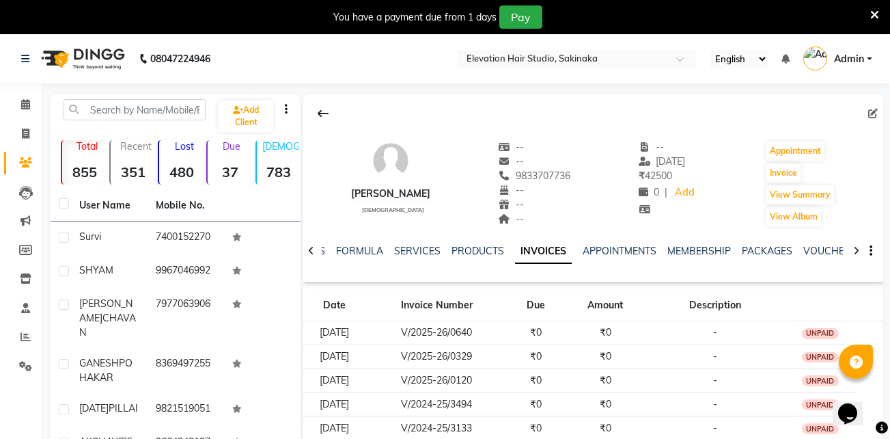
click at [872, 15] on icon at bounding box center [875, 15] width 9 height 12
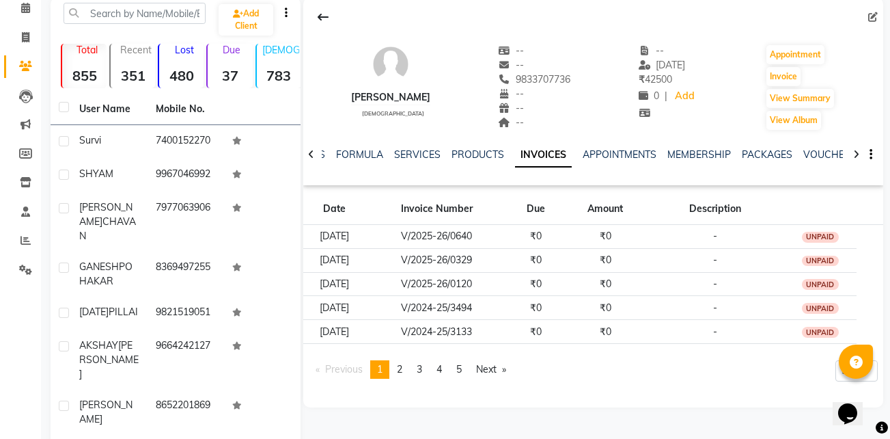
scroll to position [63, 0]
click at [422, 364] on span "3" at bounding box center [419, 368] width 5 height 12
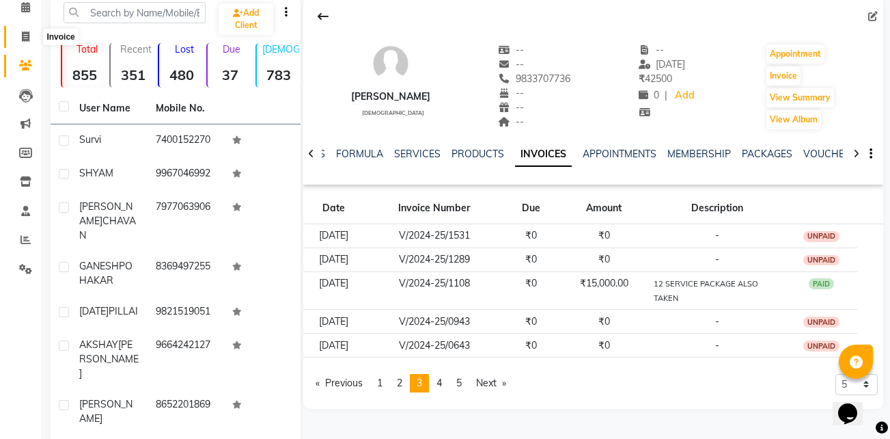
click at [25, 29] on span at bounding box center [26, 37] width 24 height 16
select select "service"
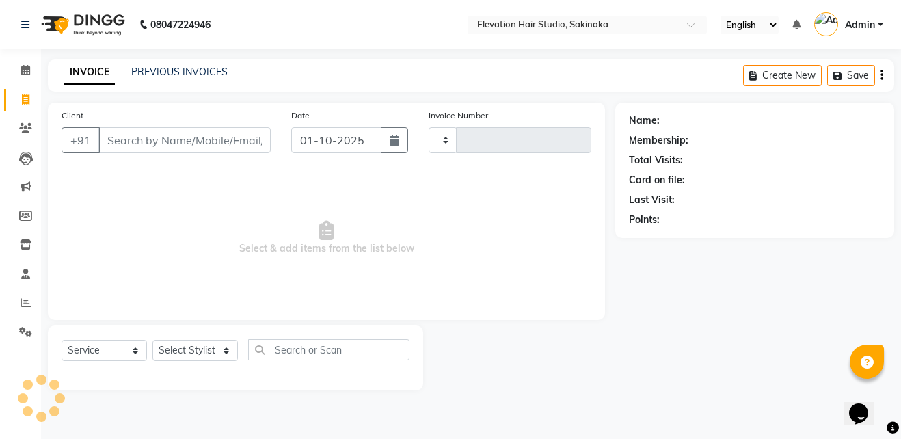
type input "1926"
select select "4949"
